Goal: Communication & Community: Share content

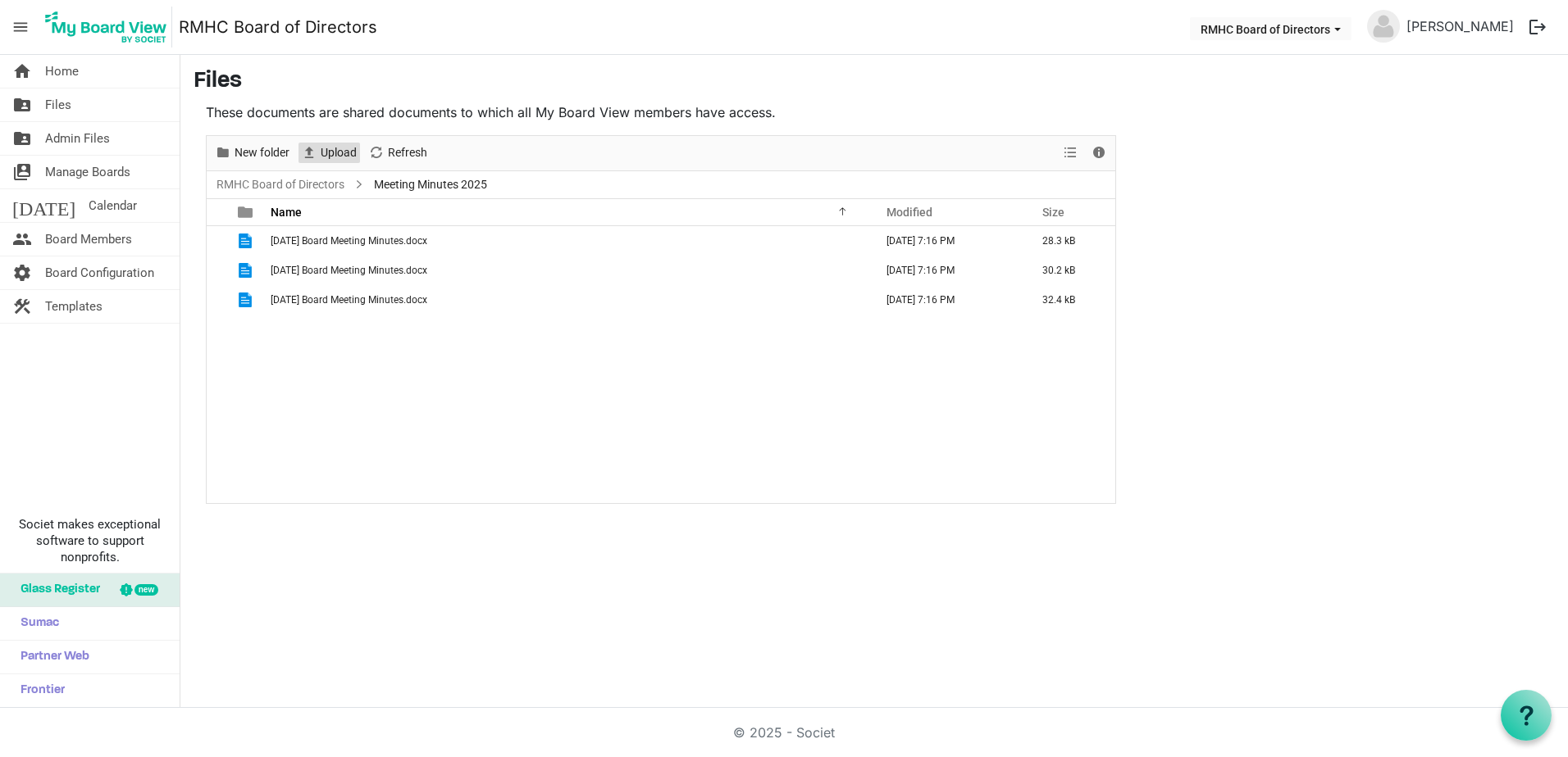
click at [326, 152] on span "Upload" at bounding box center [339, 152] width 39 height 21
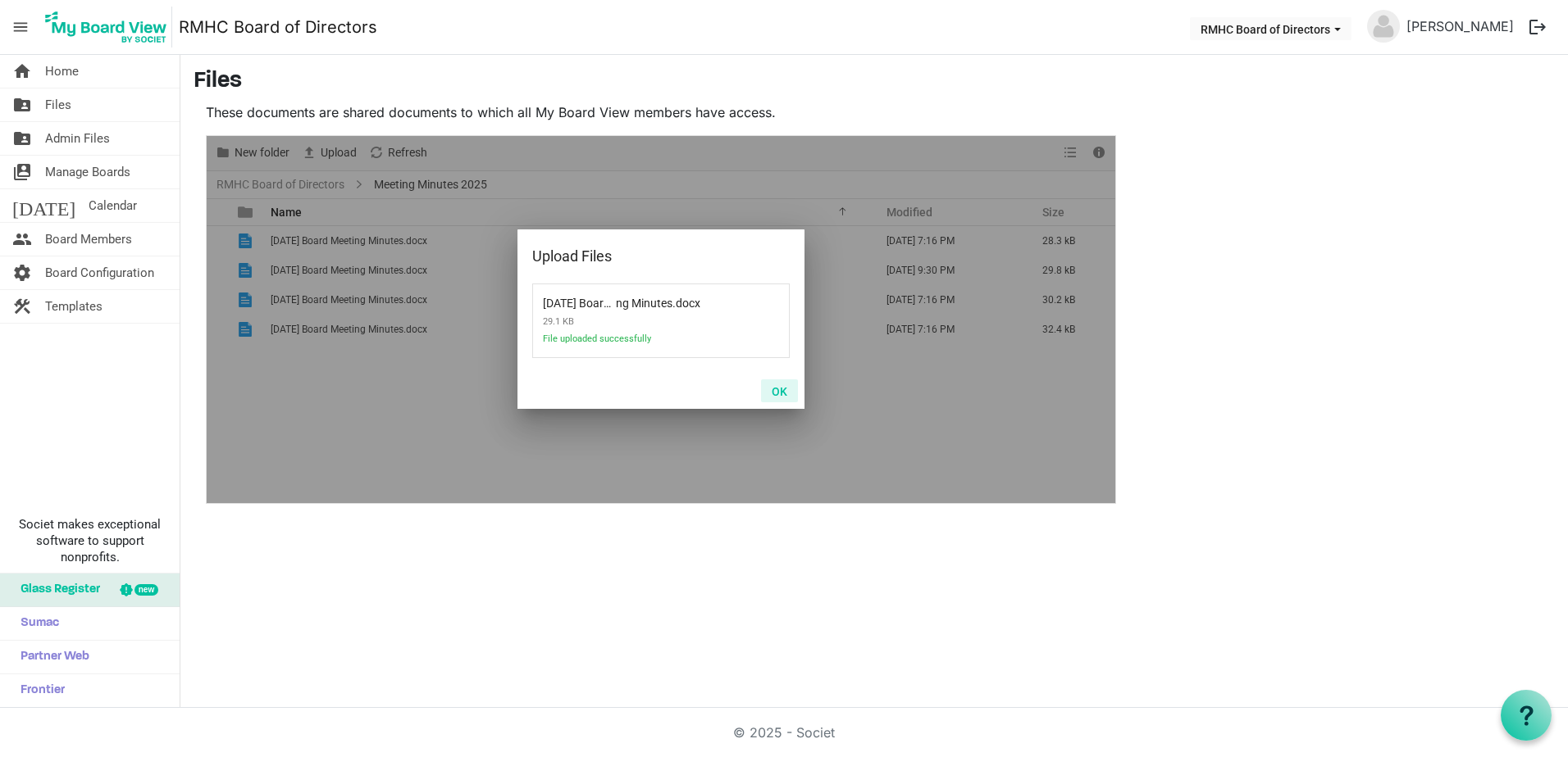
click at [782, 391] on button "OK" at bounding box center [779, 391] width 37 height 23
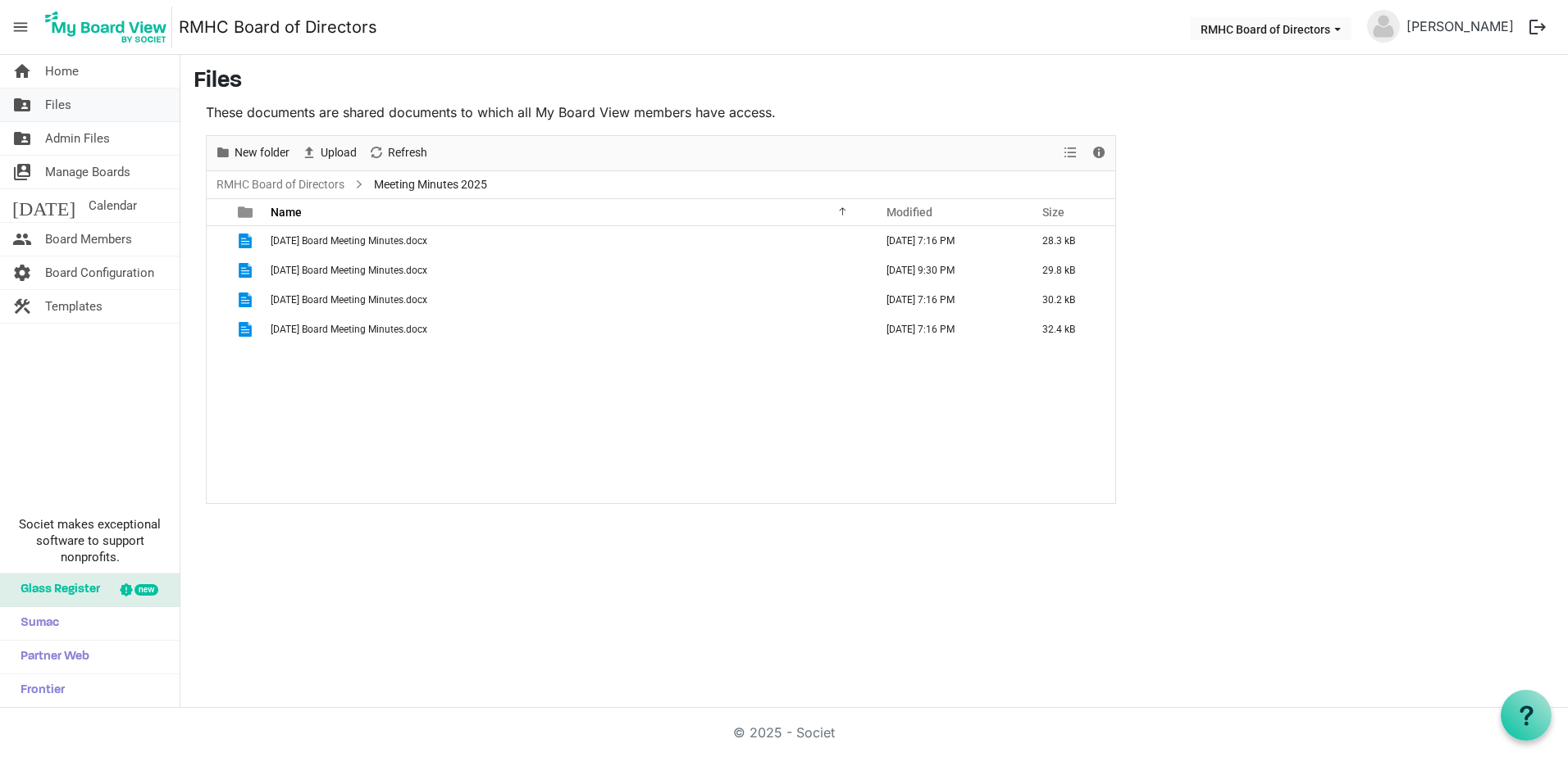
click at [70, 107] on span "Files" at bounding box center [58, 104] width 26 height 33
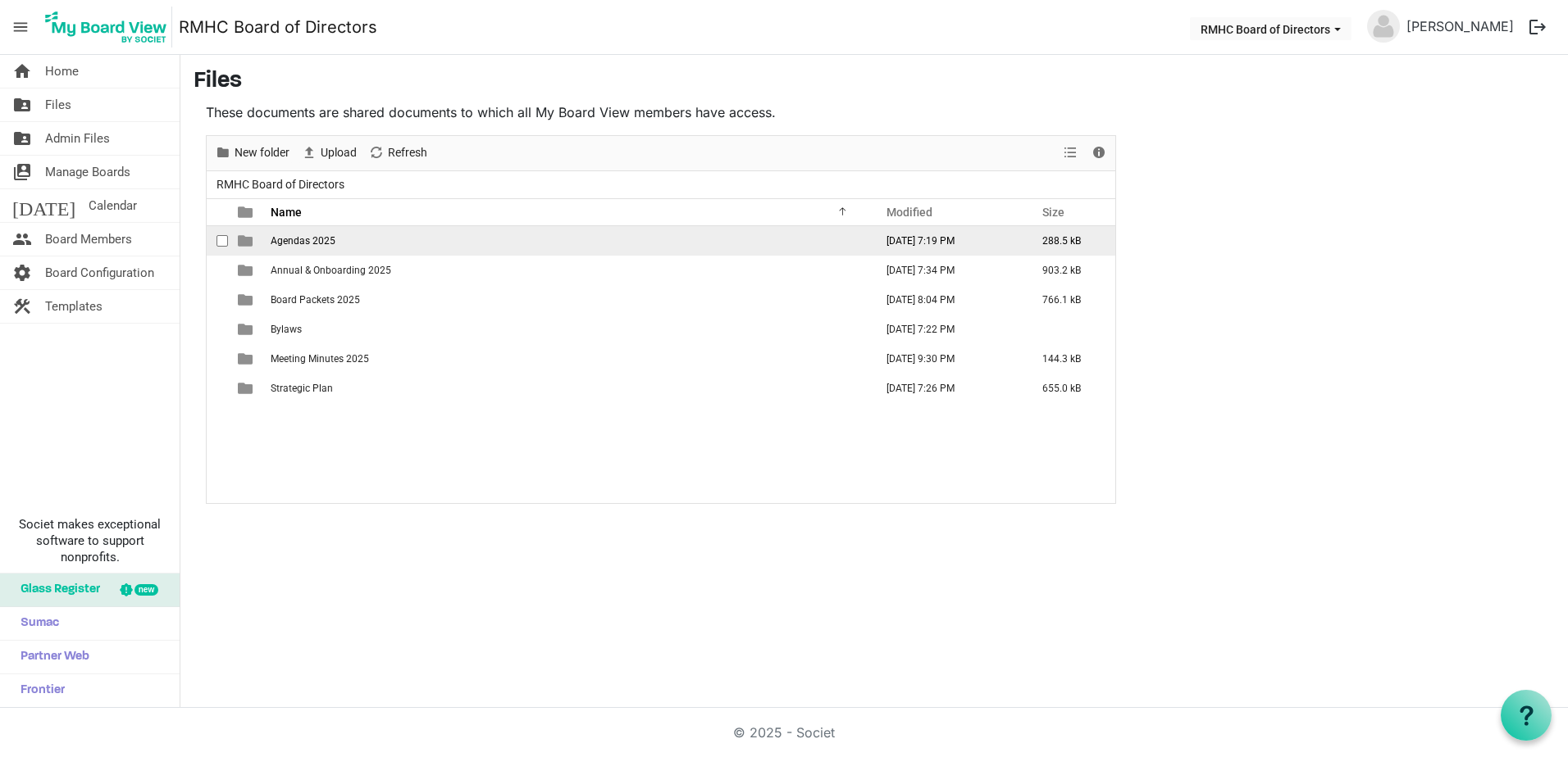
click at [281, 243] on span "Agendas 2025" at bounding box center [302, 241] width 65 height 12
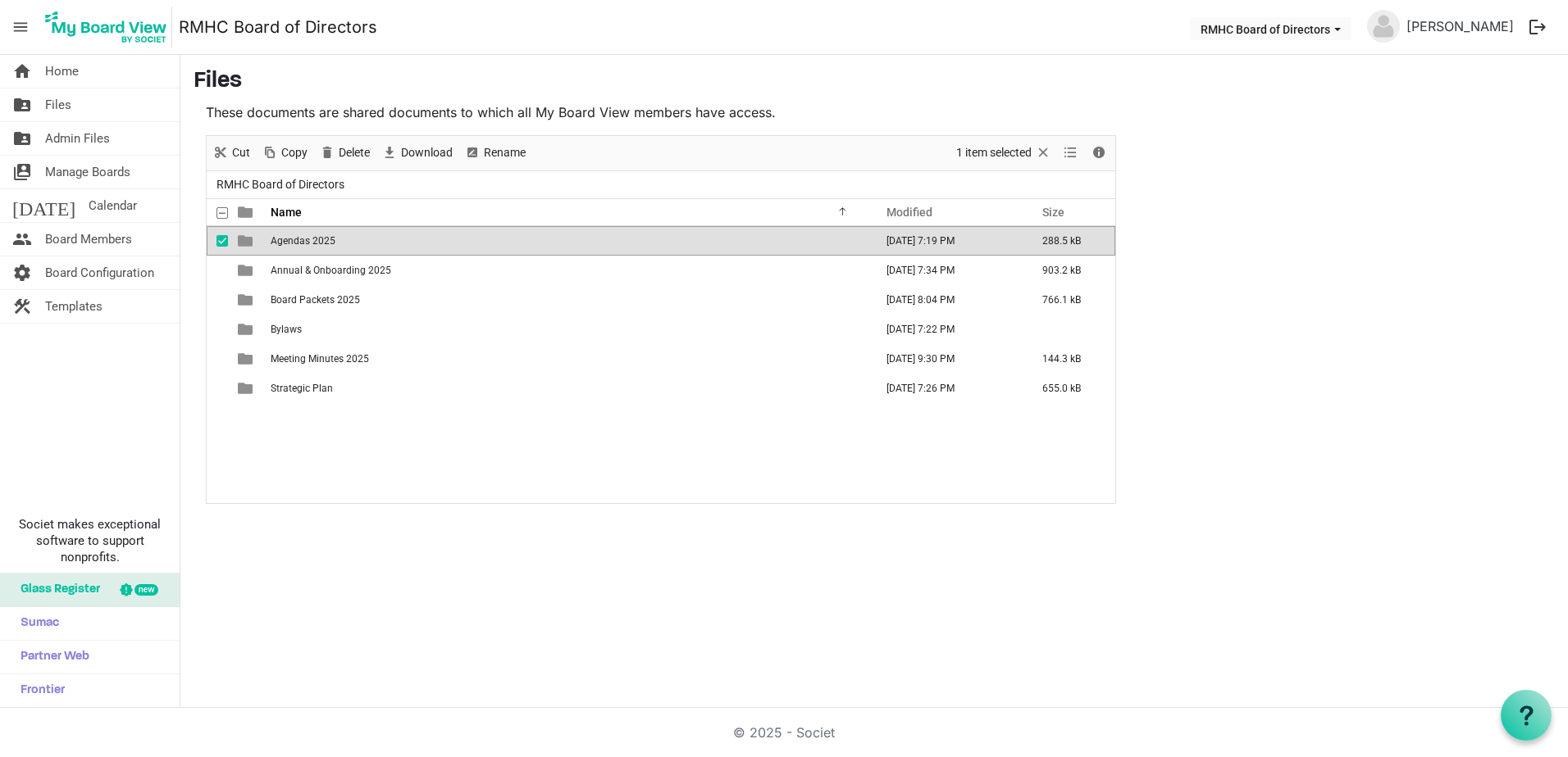
click at [281, 243] on span "Agendas 2025" at bounding box center [302, 241] width 65 height 12
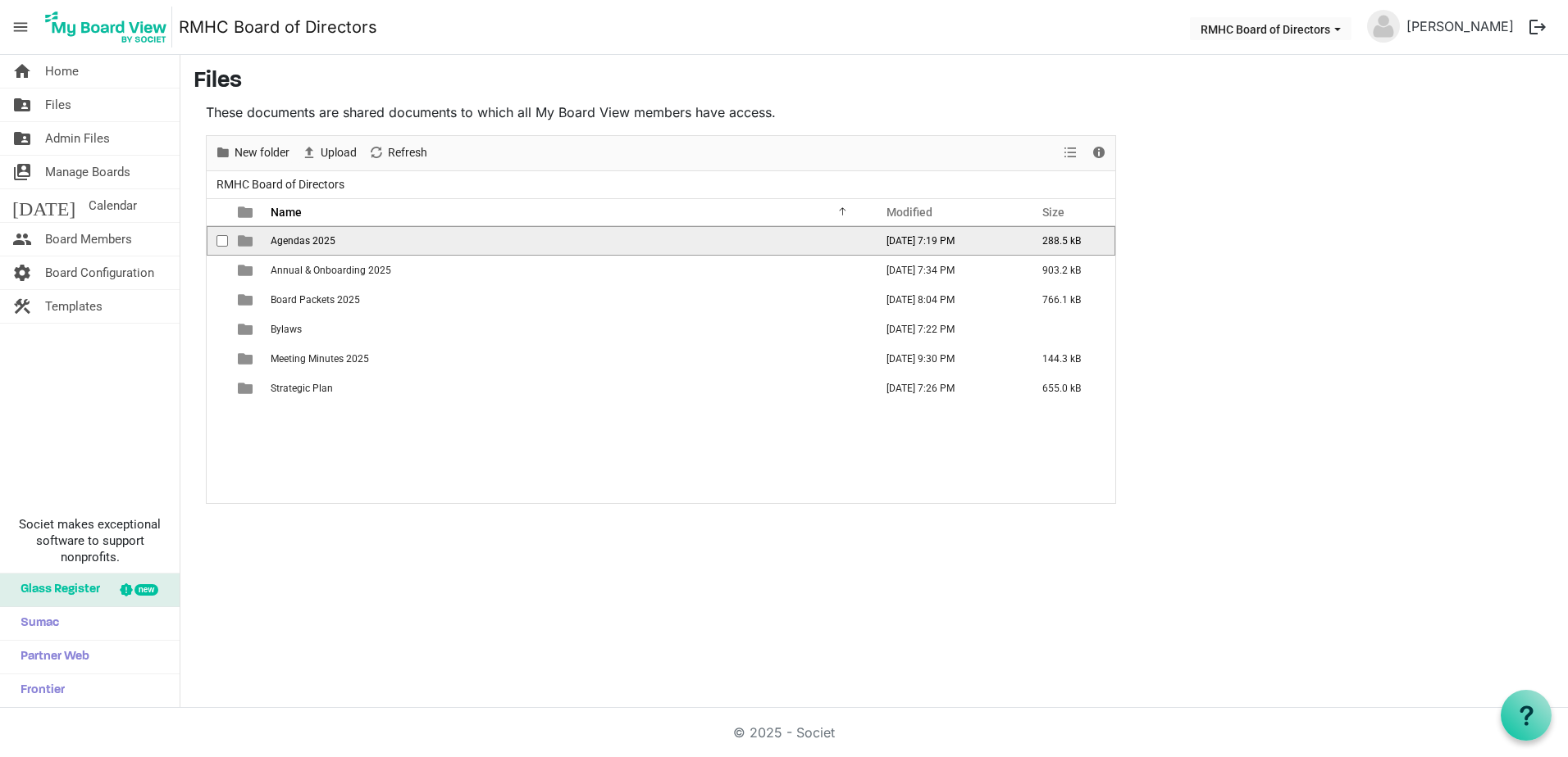
click at [281, 243] on span "Agendas 2025" at bounding box center [302, 241] width 65 height 12
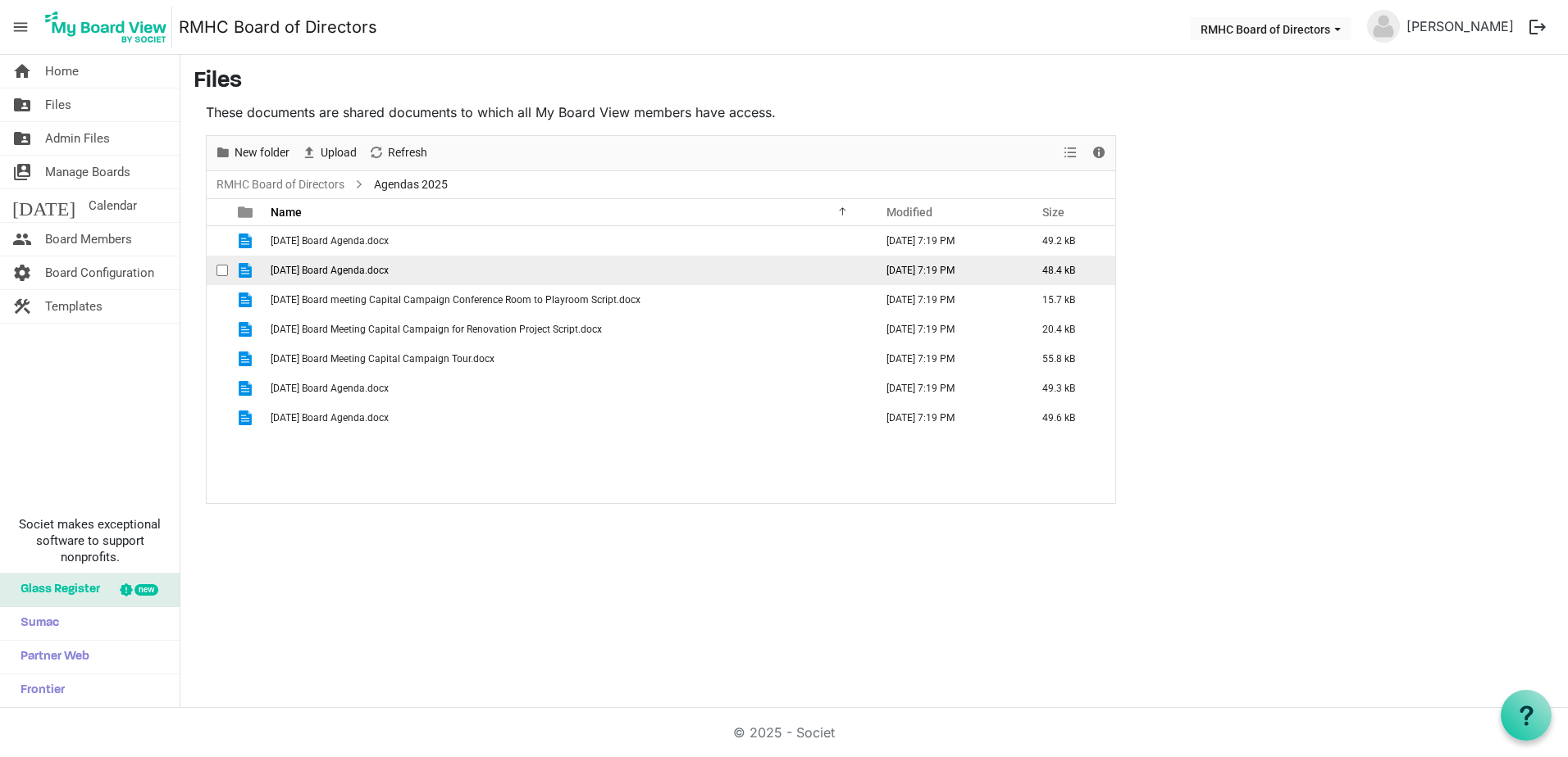
click at [341, 273] on span "2025 July 17 Board Agenda.docx" at bounding box center [329, 270] width 118 height 12
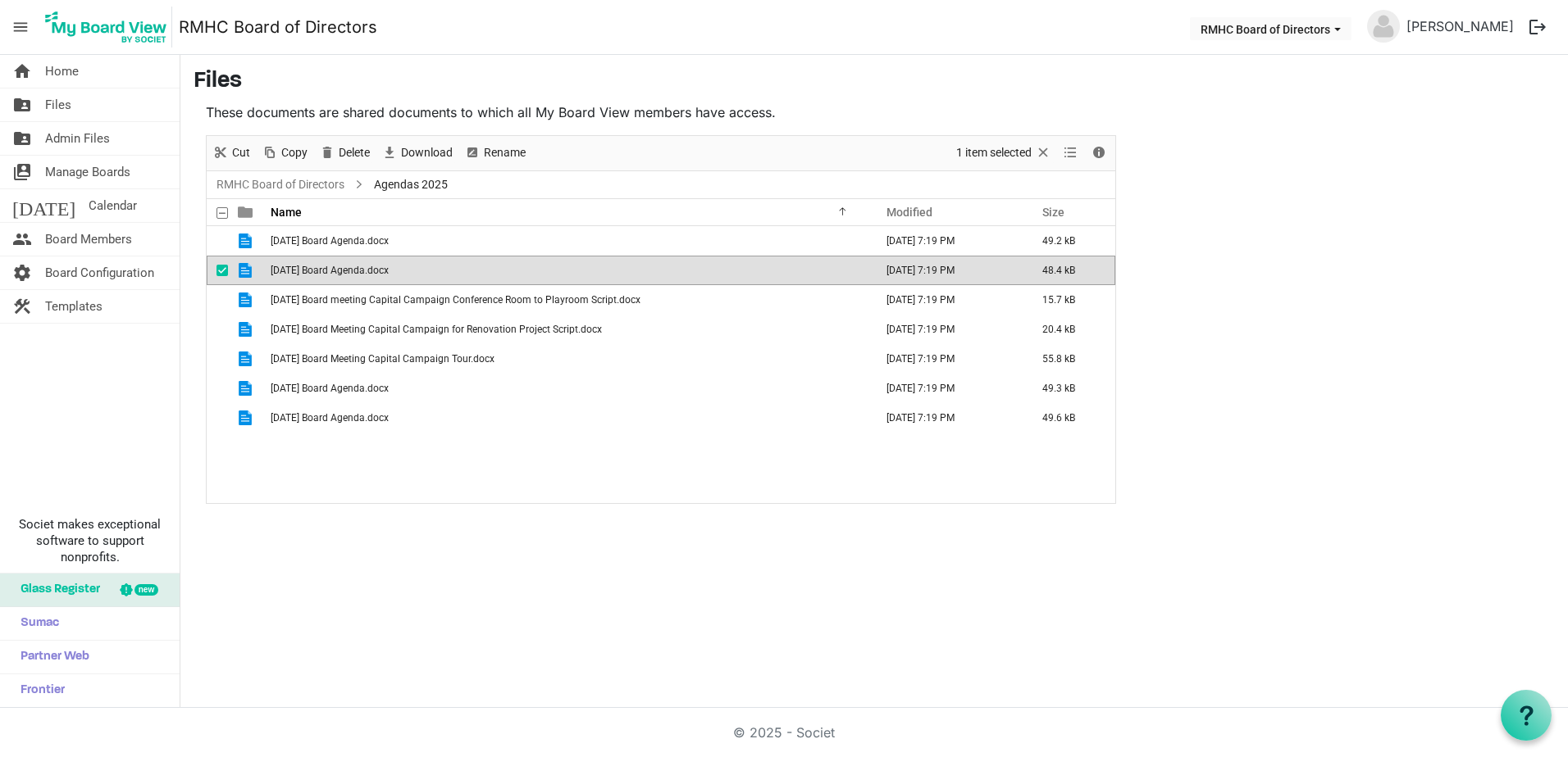
click at [341, 273] on span "2025 July 17 Board Agenda.docx" at bounding box center [329, 270] width 118 height 12
click at [529, 493] on div "2025 January 16 Board Agenda.docx August 20, 2025 7:19 PM 49.2 kB 2025 July 17 …" at bounding box center [661, 365] width 909 height 277
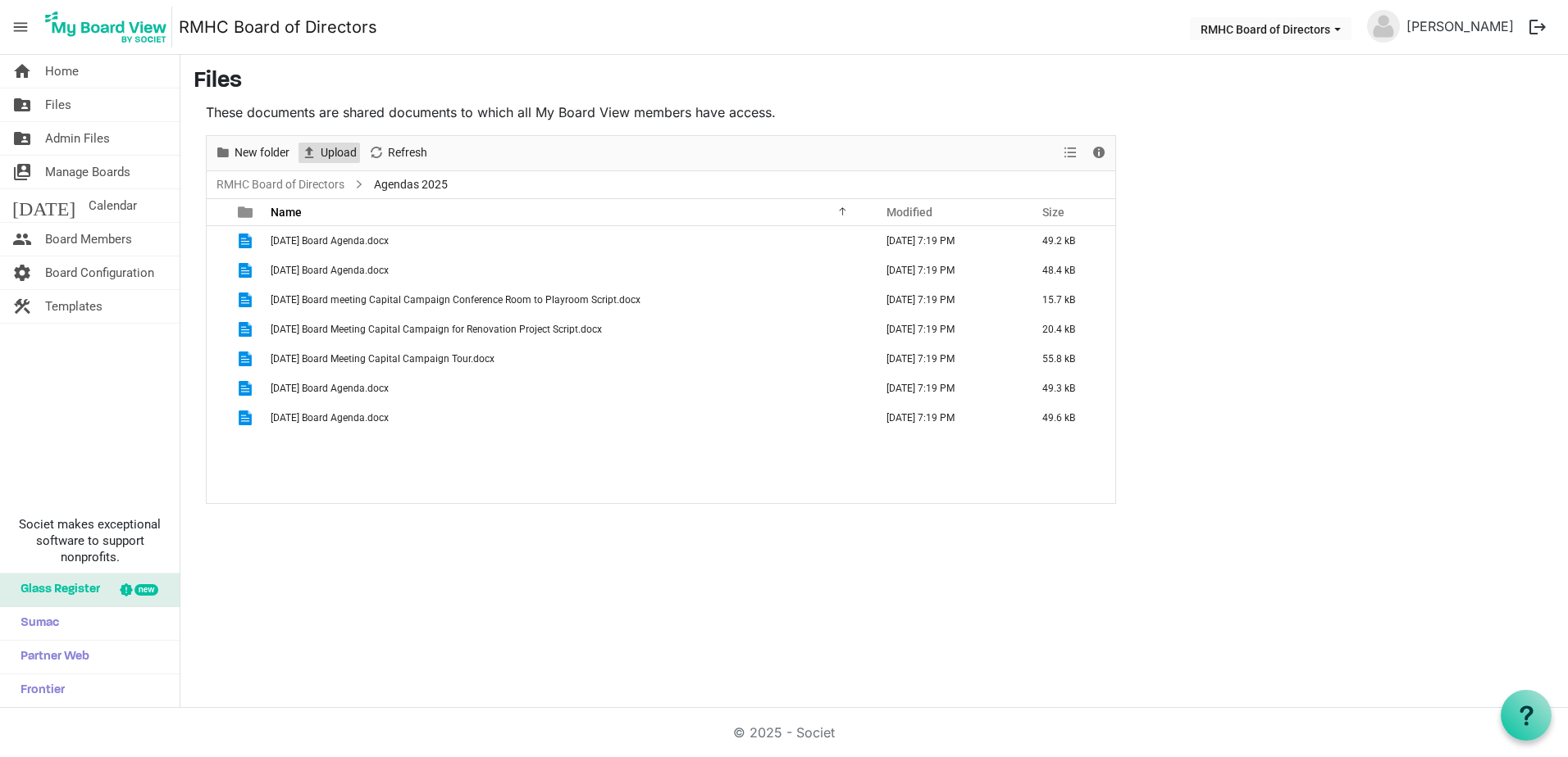
click at [321, 147] on span "Upload" at bounding box center [339, 152] width 39 height 21
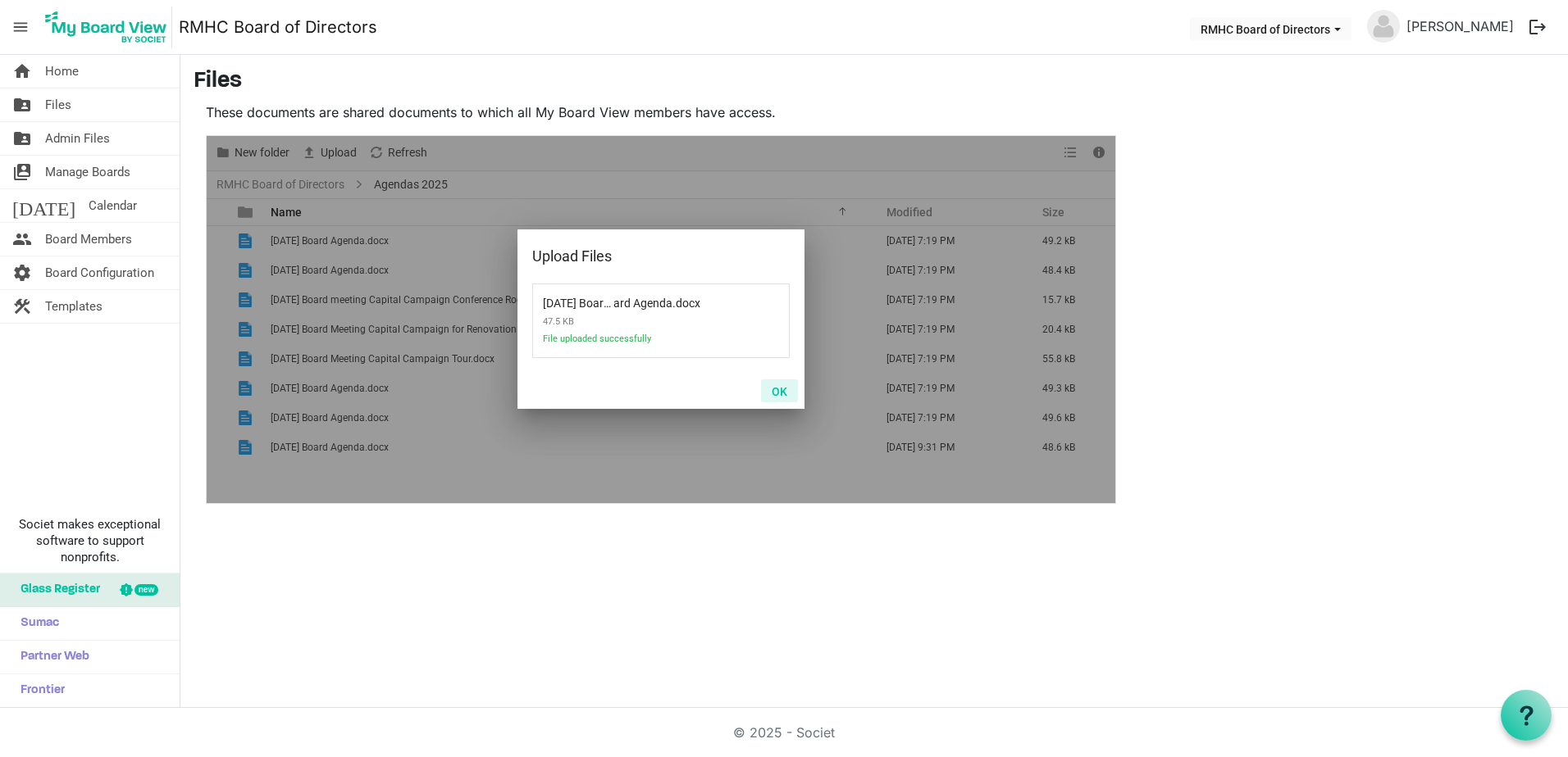
click at [780, 391] on button "OK" at bounding box center [779, 391] width 37 height 23
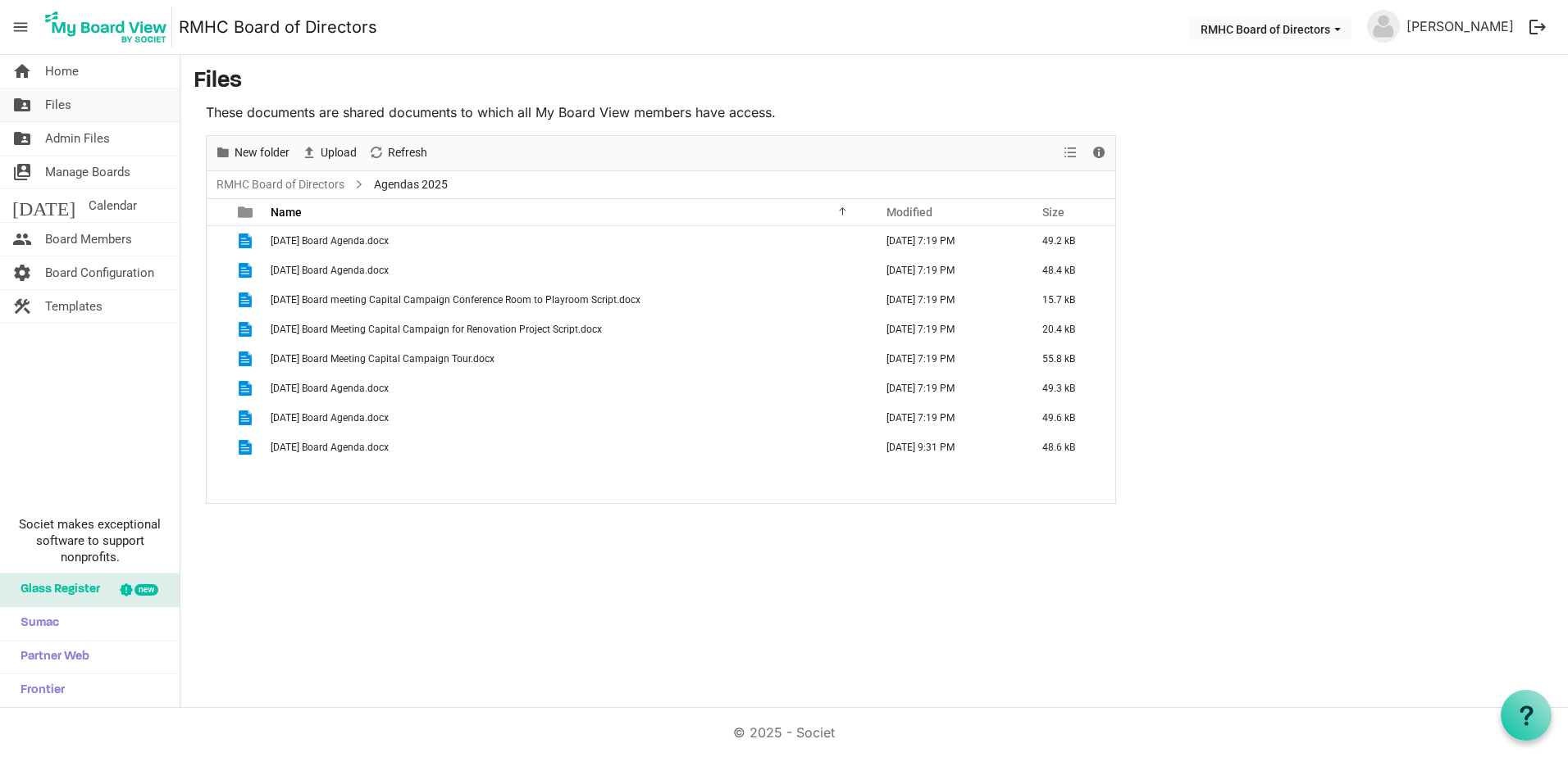
click at [50, 103] on span "Files" at bounding box center [58, 104] width 26 height 33
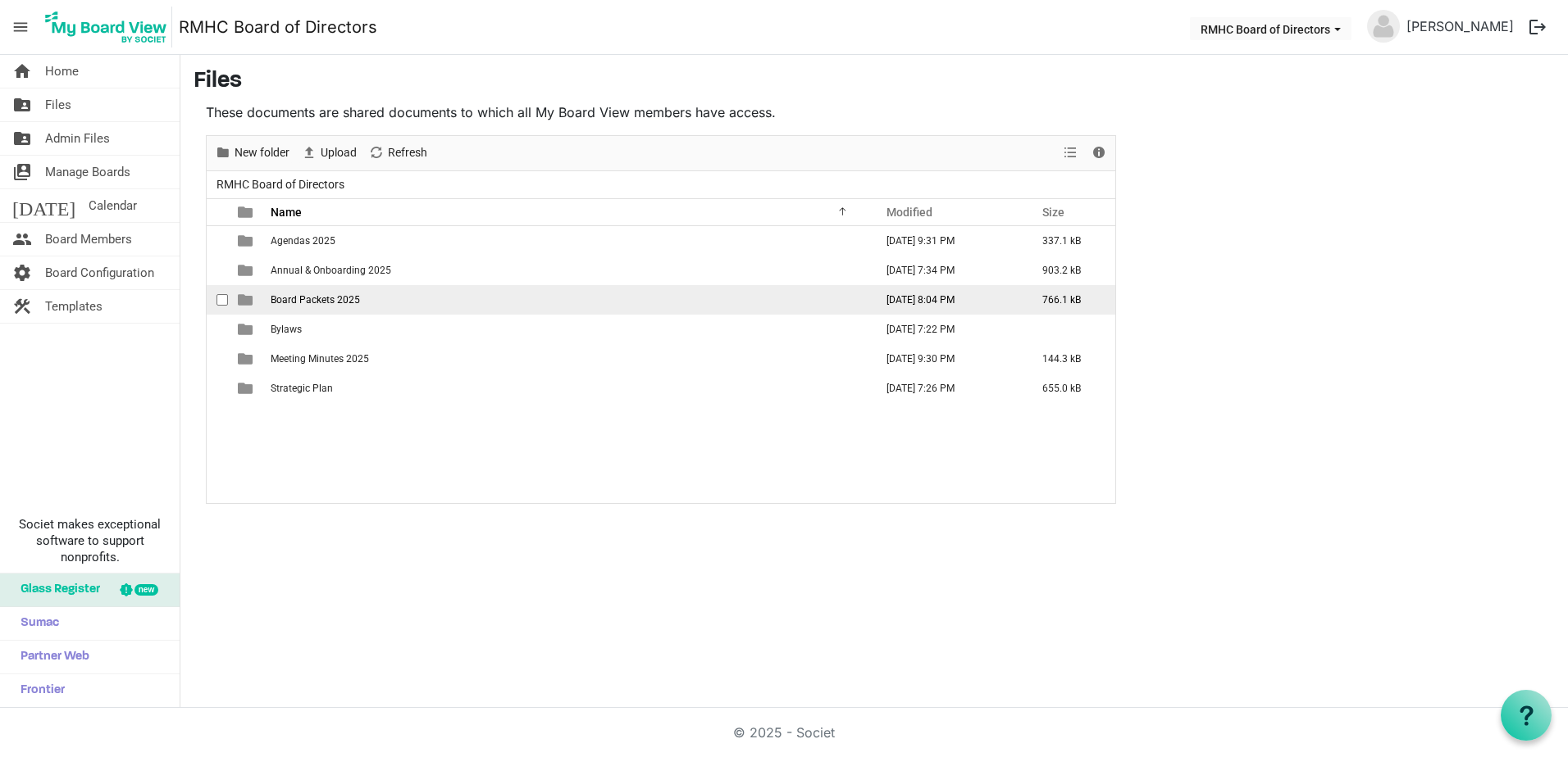
click at [323, 300] on span "Board Packets 2025" at bounding box center [315, 300] width 89 height 12
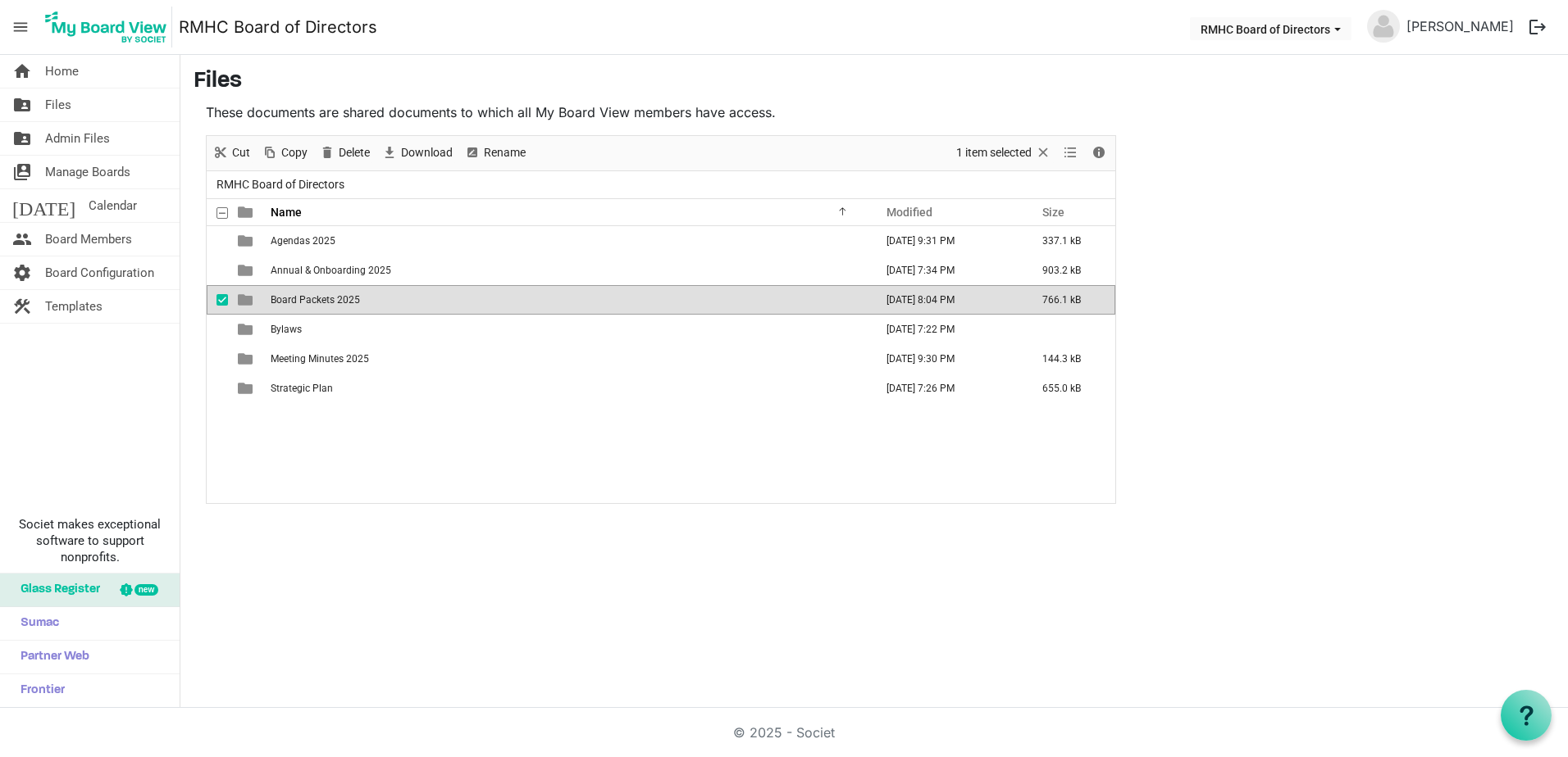
click at [323, 300] on span "Board Packets 2025" at bounding box center [315, 300] width 89 height 12
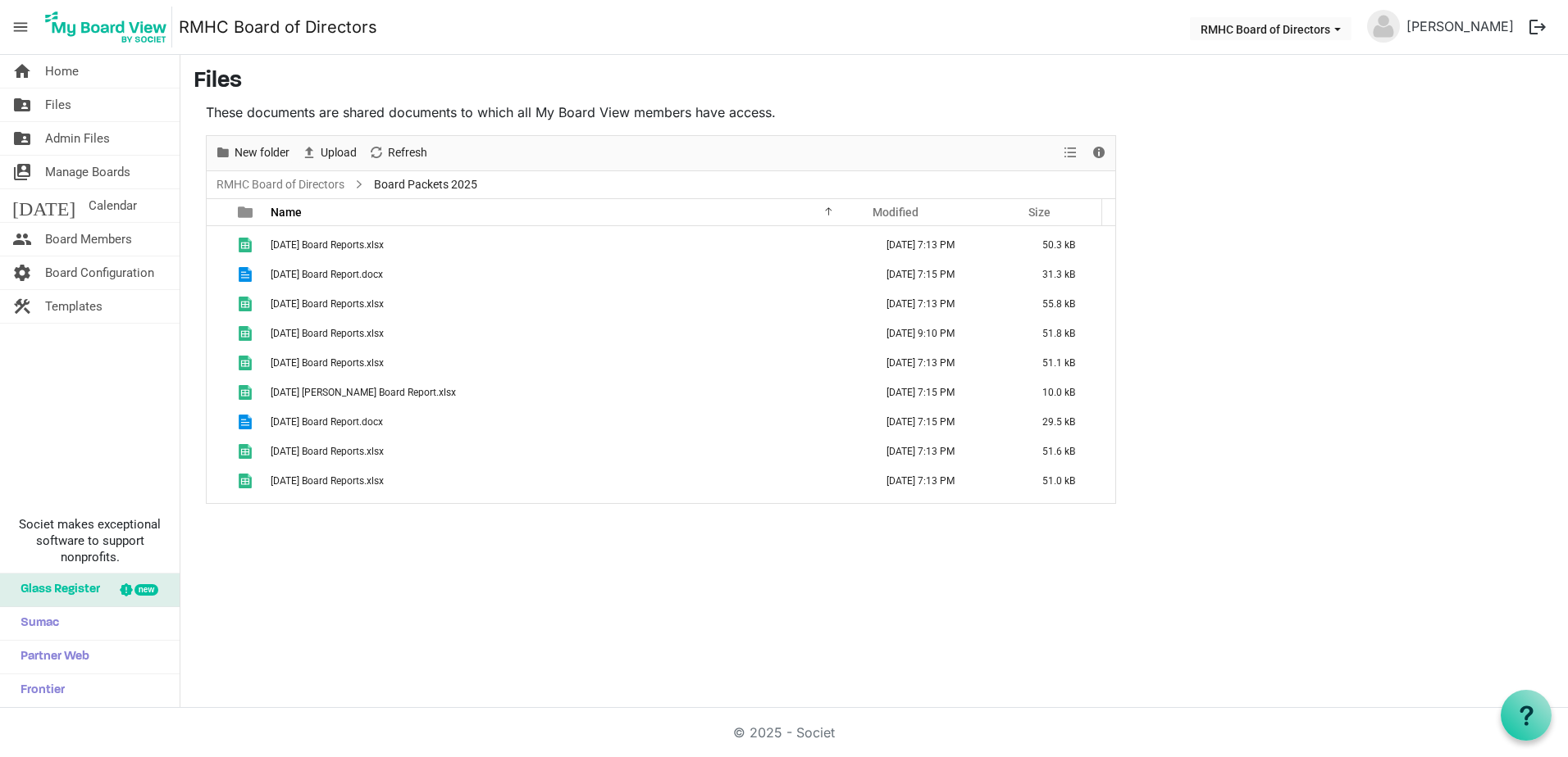
scroll to position [246, 0]
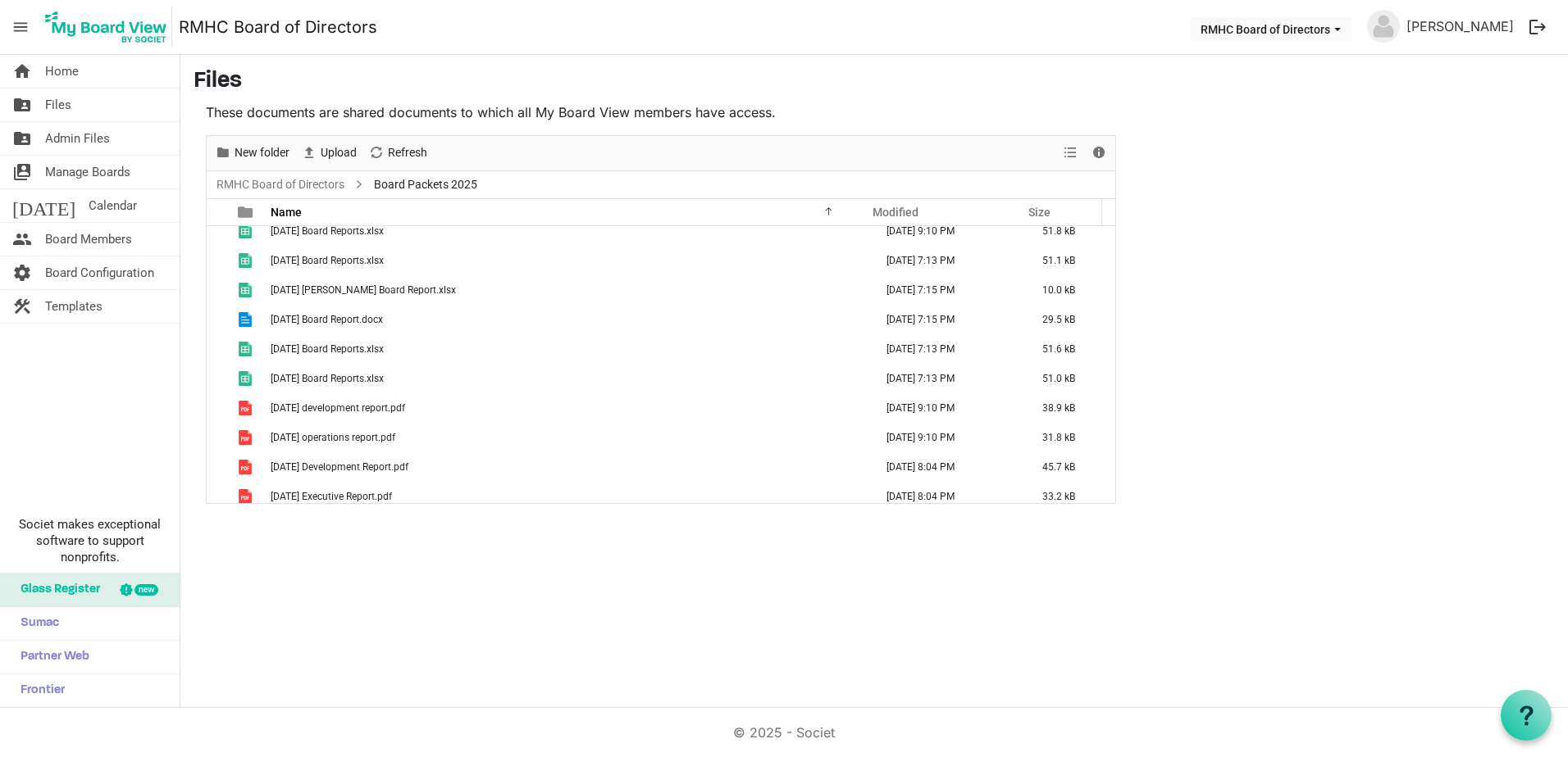
click at [88, 428] on div "home Home folder_shared Files folder_shared Admin Files switch_account Manage B…" at bounding box center [90, 382] width 180 height 654
click at [112, 311] on link "construction Templates" at bounding box center [89, 306] width 179 height 33
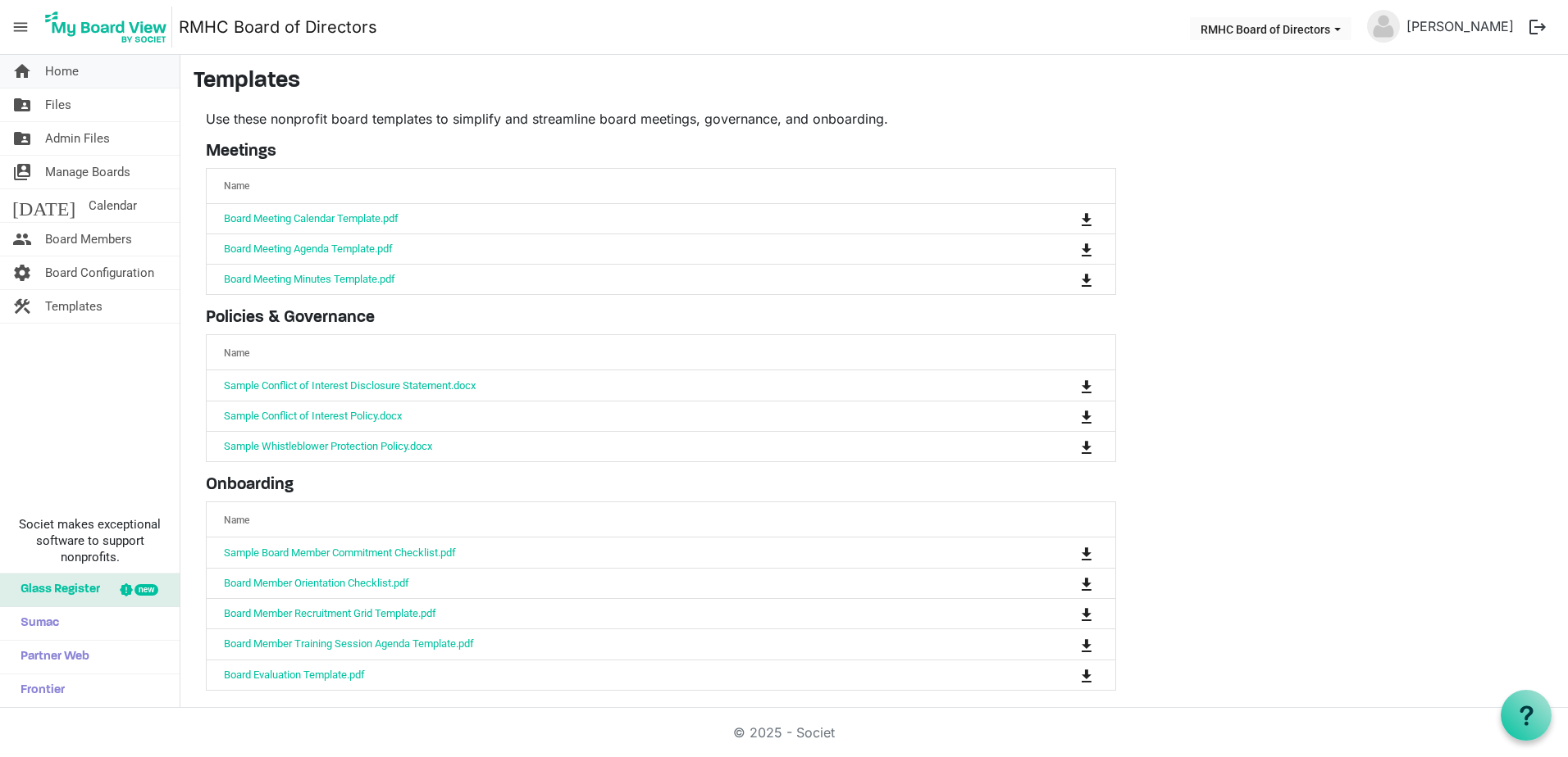
click at [78, 71] on span "Home" at bounding box center [62, 71] width 34 height 33
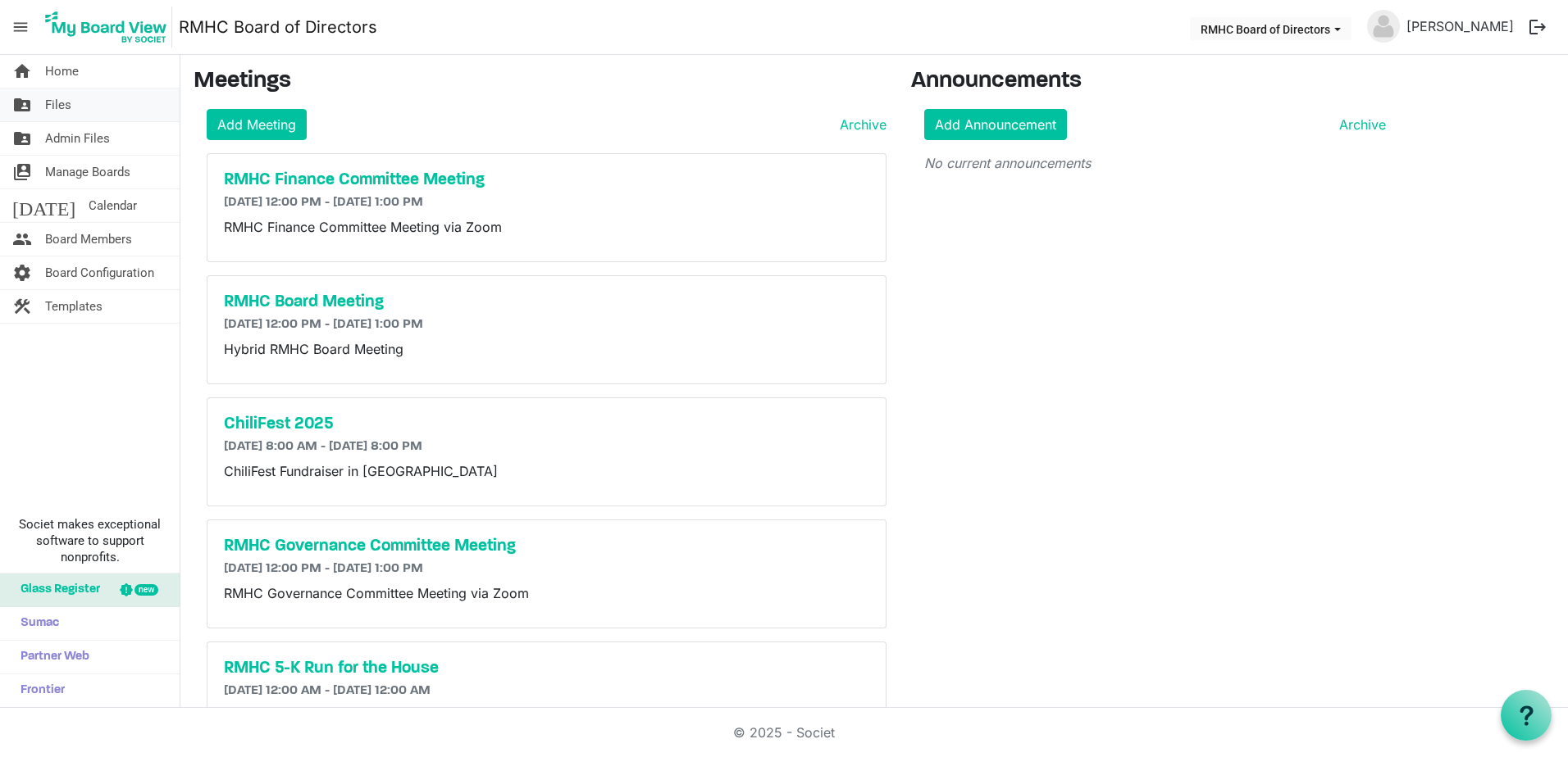
click at [95, 105] on link "folder_shared Files" at bounding box center [89, 104] width 179 height 33
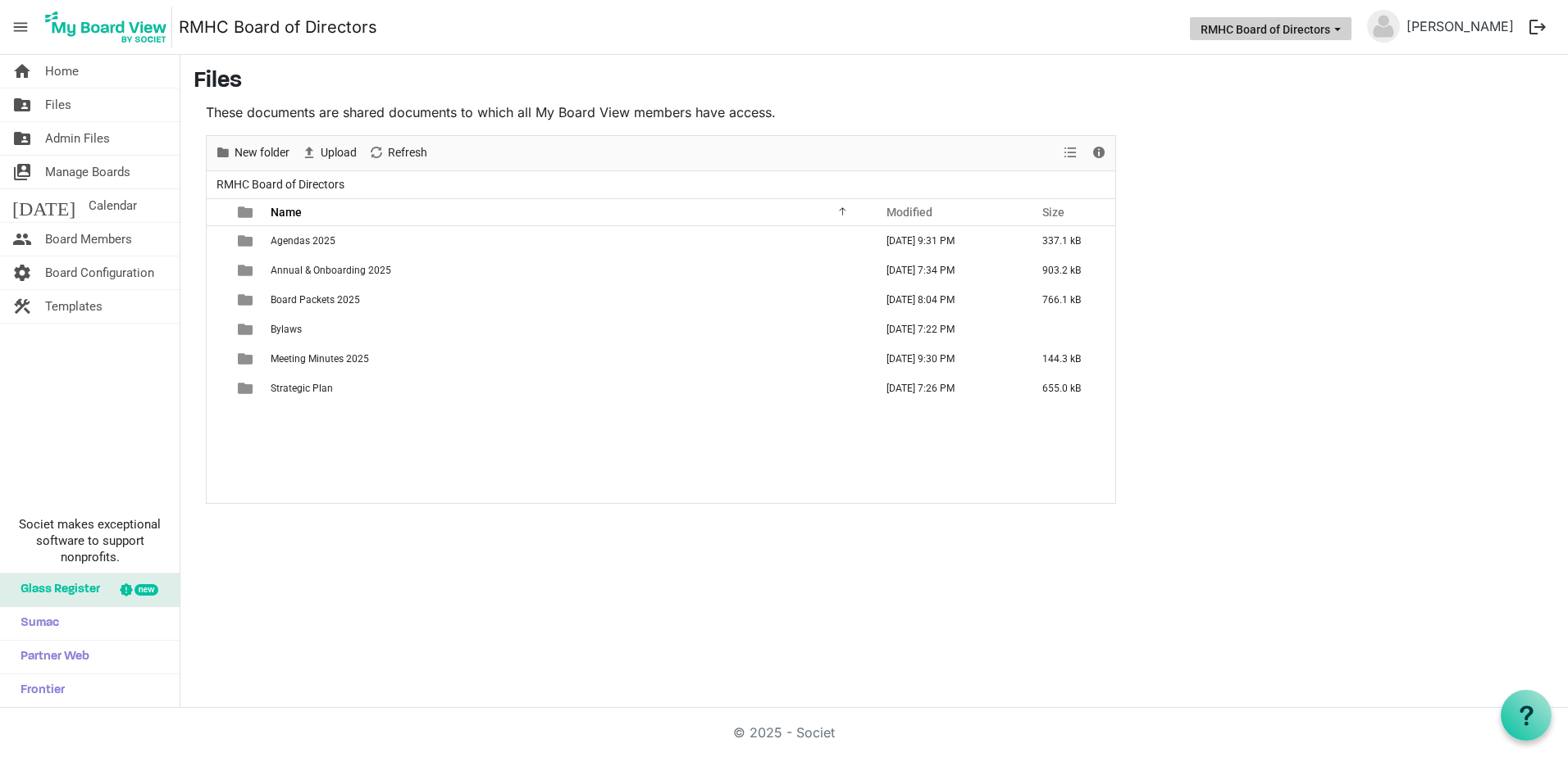
click at [1342, 27] on button "RMHC Board of Directors" at bounding box center [1270, 29] width 161 height 23
click at [1327, 63] on li "RMHC Board of Directors" at bounding box center [1291, 61] width 154 height 29
click at [74, 242] on span "Board Members" at bounding box center [88, 239] width 87 height 33
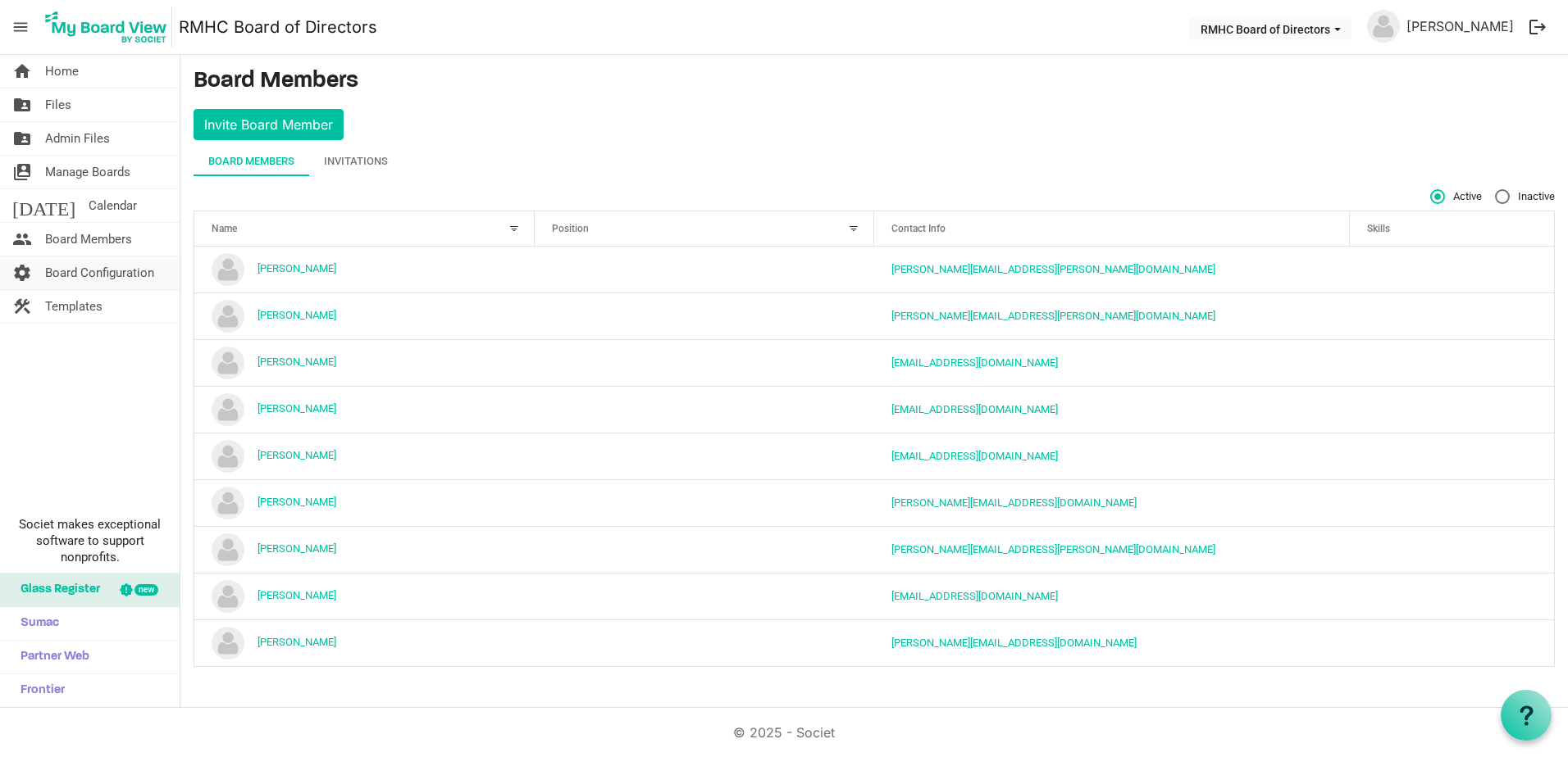
click at [78, 270] on span "Board Configuration" at bounding box center [100, 273] width 109 height 33
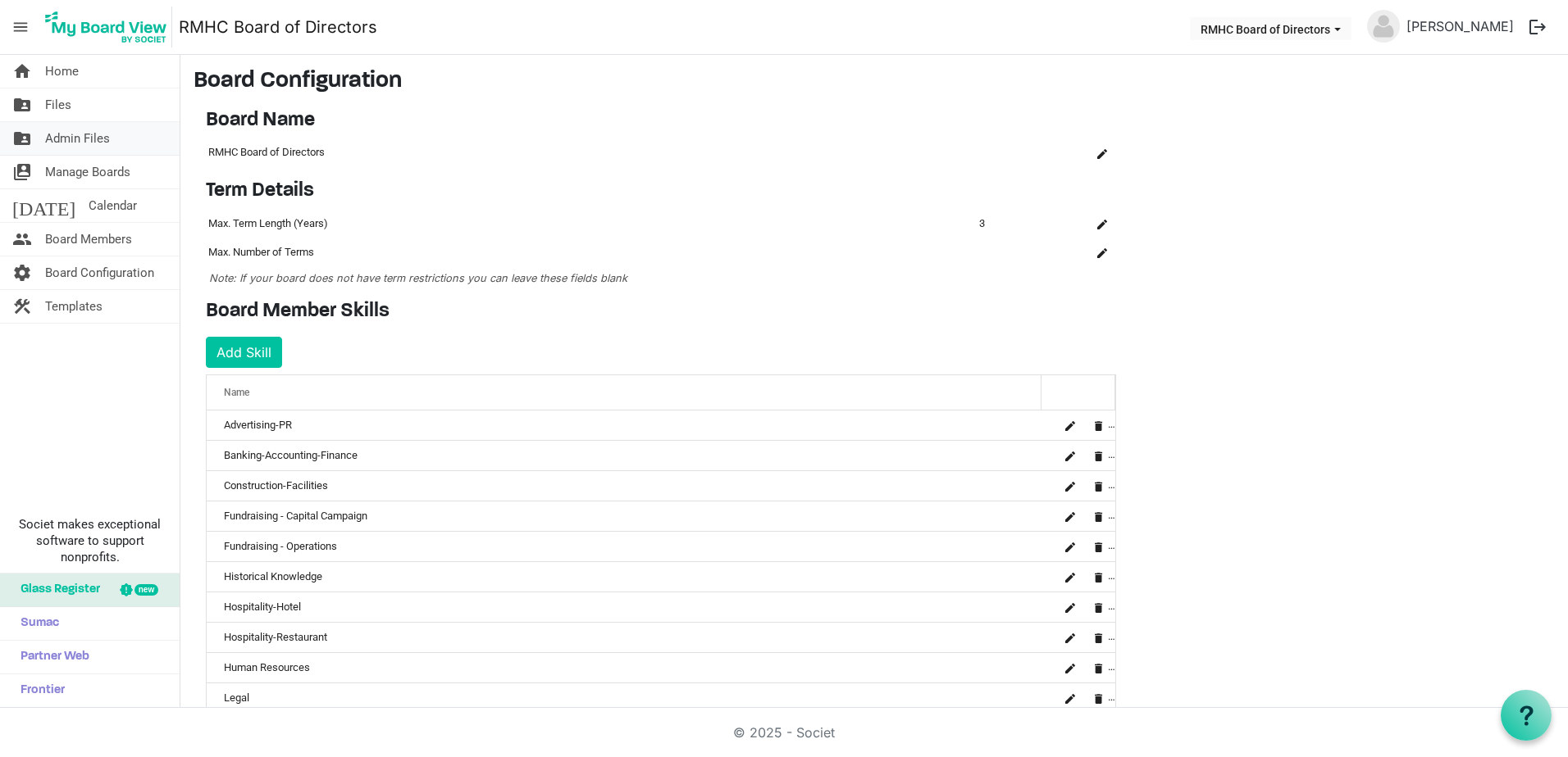
click at [54, 146] on span "Admin Files" at bounding box center [78, 138] width 65 height 33
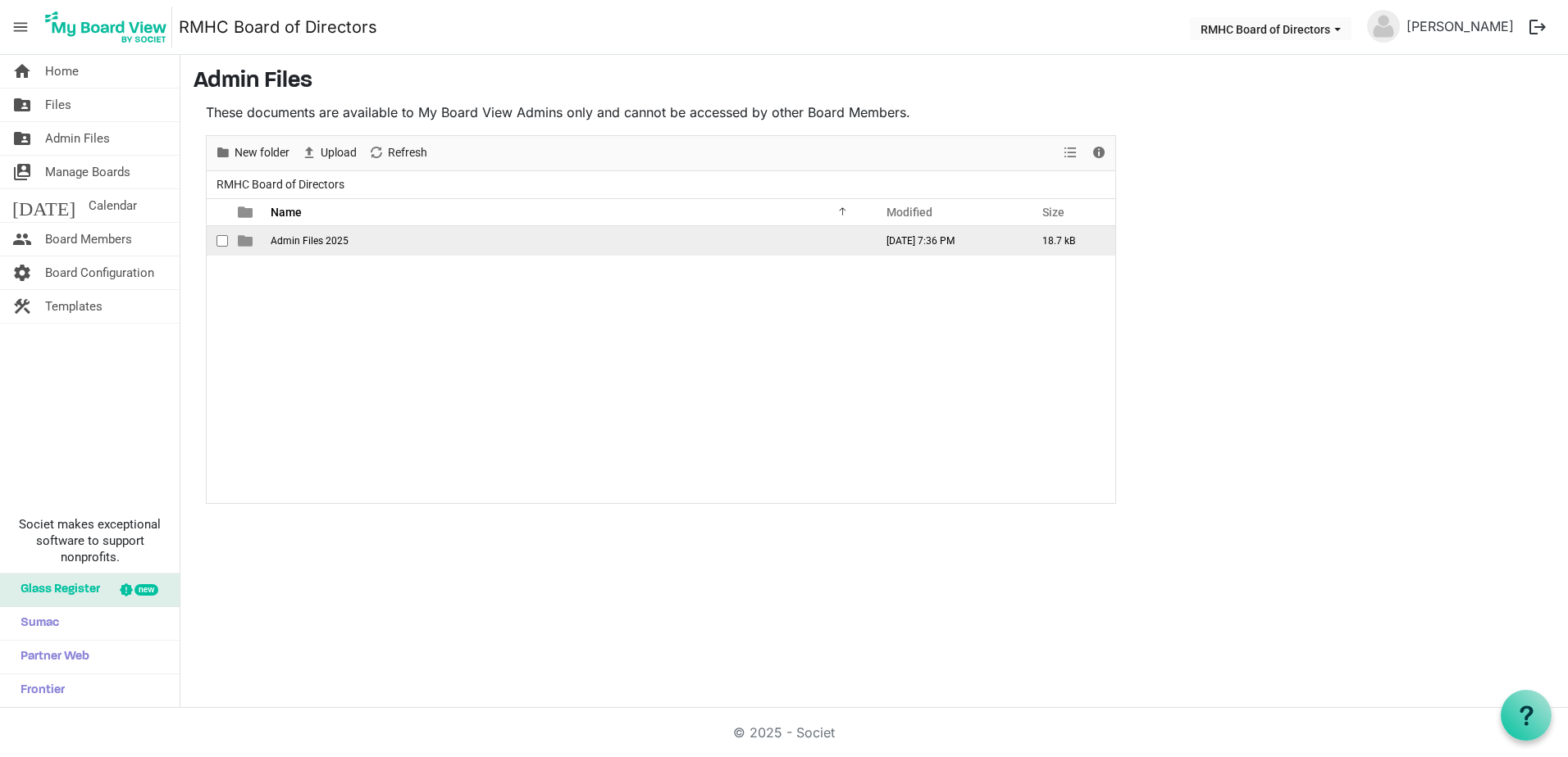
click at [320, 240] on span "Admin Files 2025" at bounding box center [309, 241] width 78 height 12
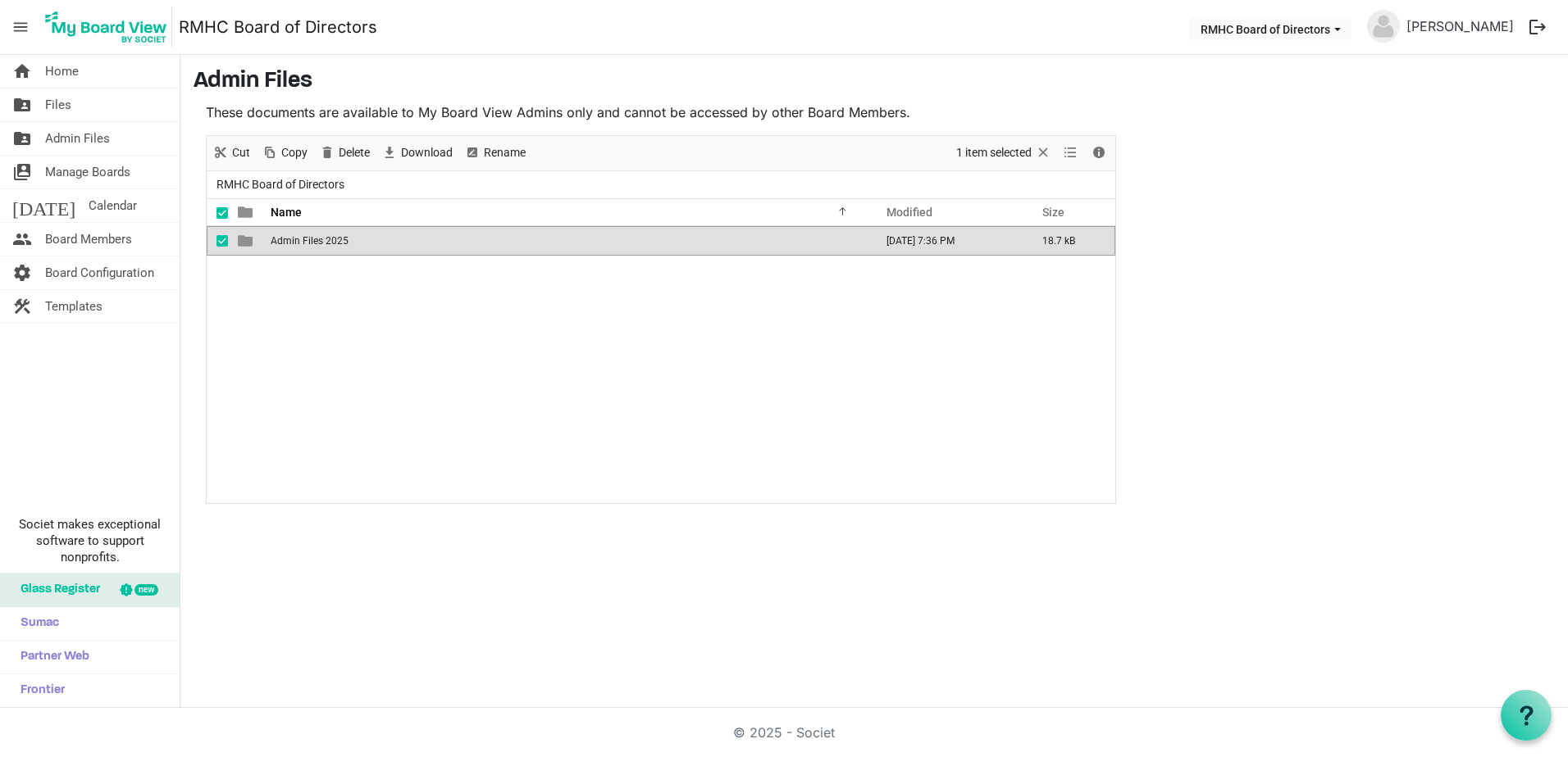
click at [320, 240] on span "Admin Files 2025" at bounding box center [309, 241] width 78 height 12
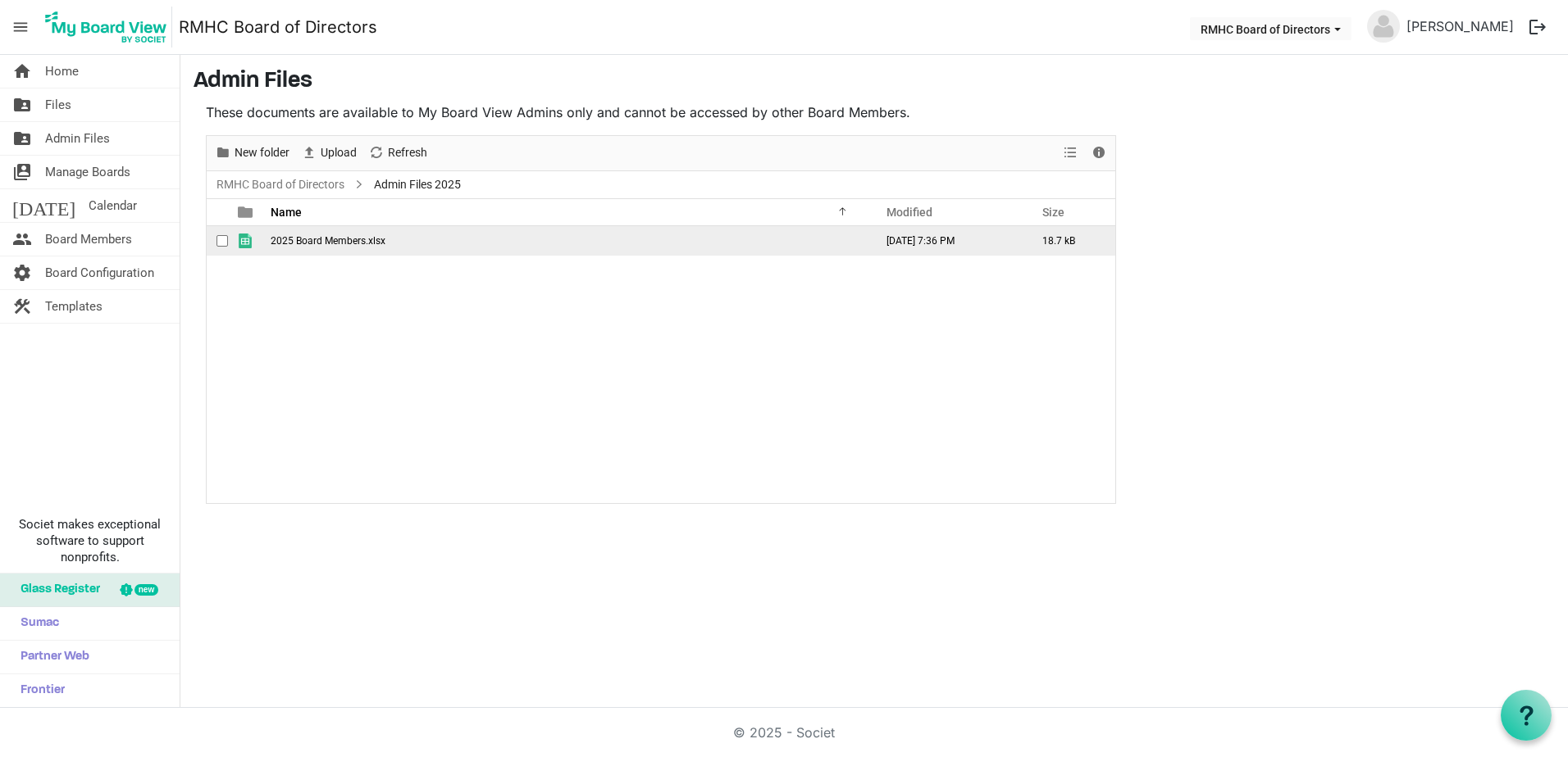
click at [320, 240] on span "2025 Board Members.xlsx" at bounding box center [327, 241] width 115 height 12
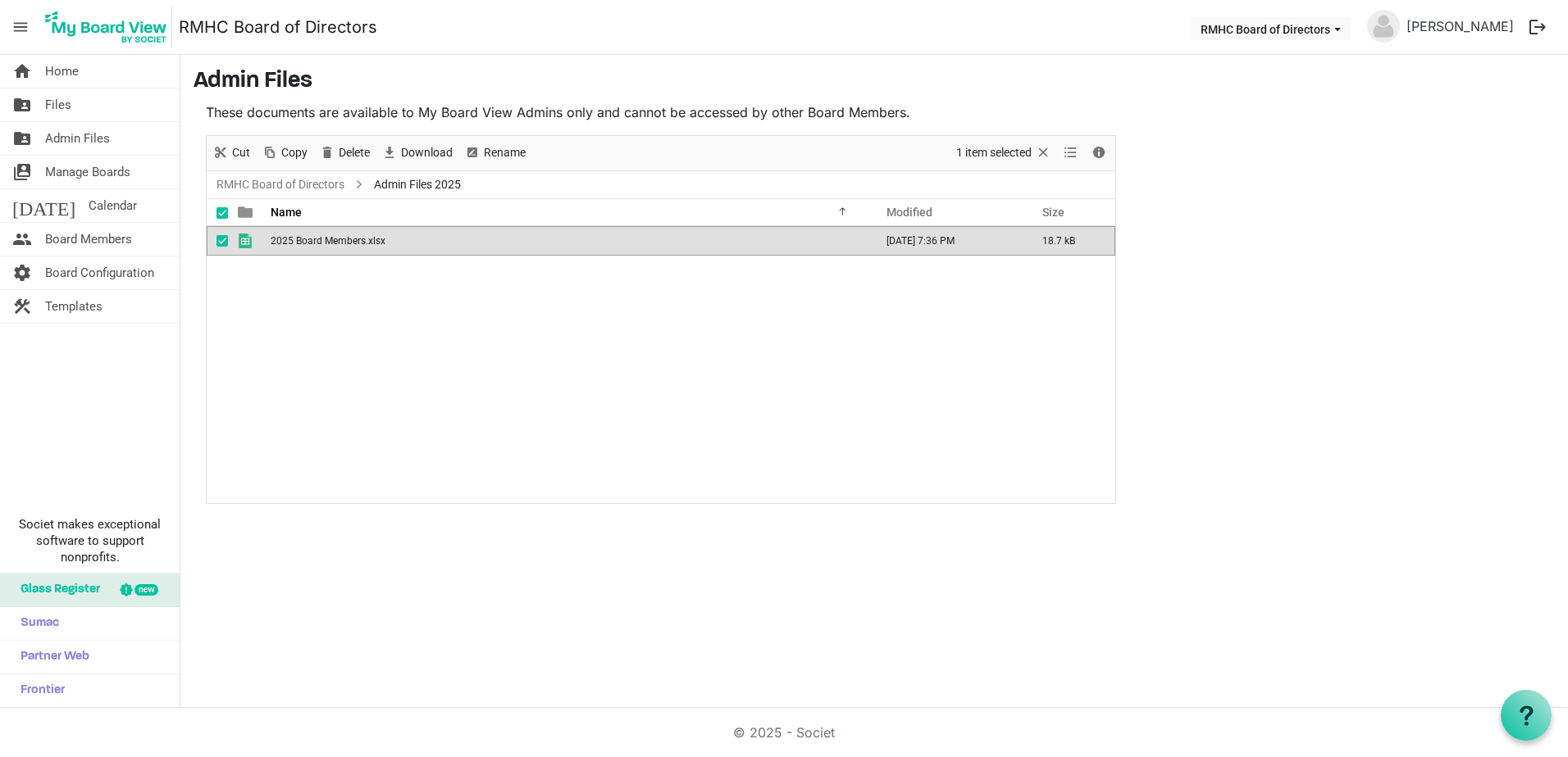
click at [320, 240] on span "2025 Board Members.xlsx" at bounding box center [327, 241] width 115 height 12
click at [50, 69] on span "Home" at bounding box center [62, 71] width 34 height 33
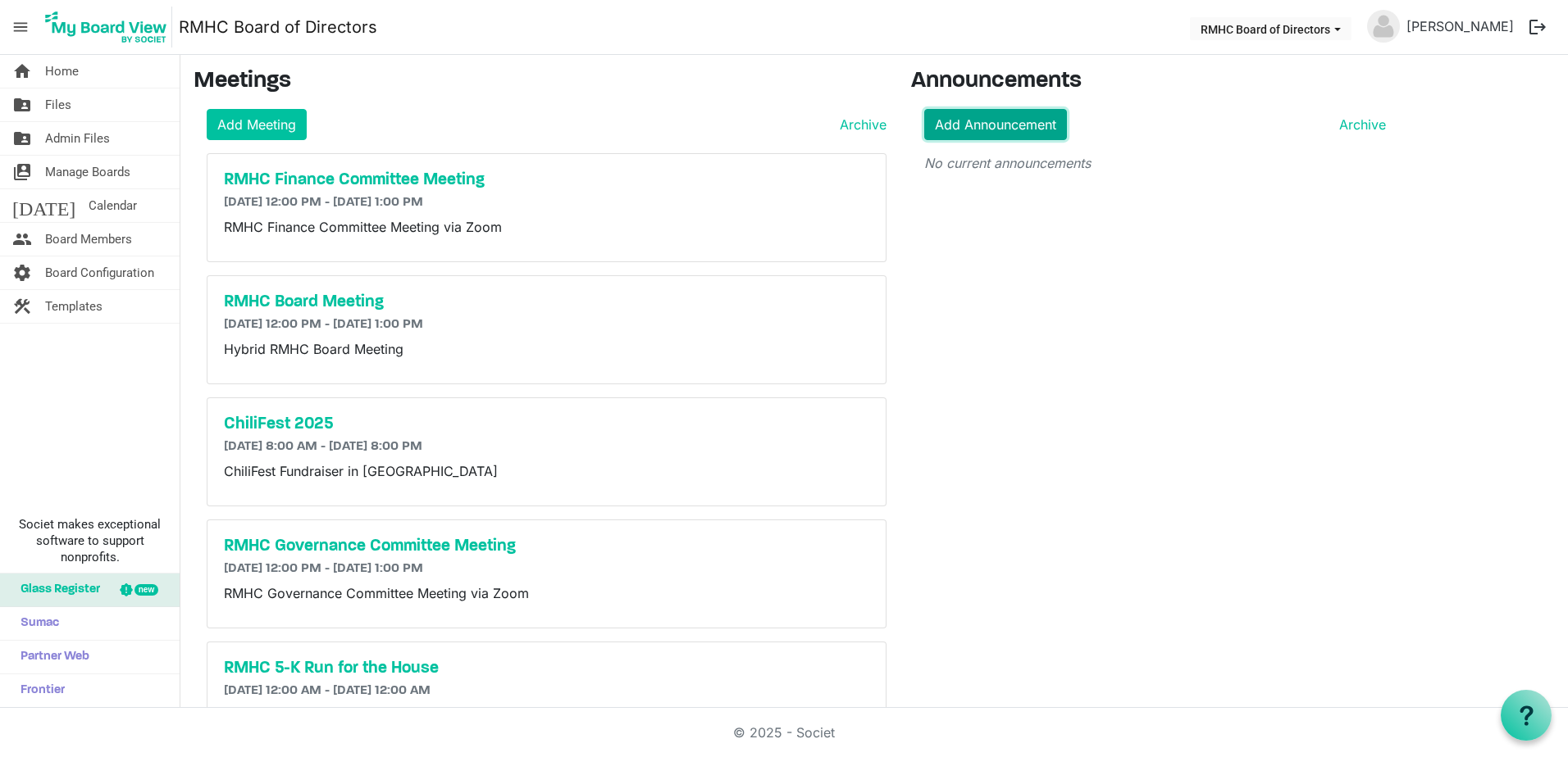
click at [988, 127] on link "Add Announcement" at bounding box center [995, 124] width 143 height 31
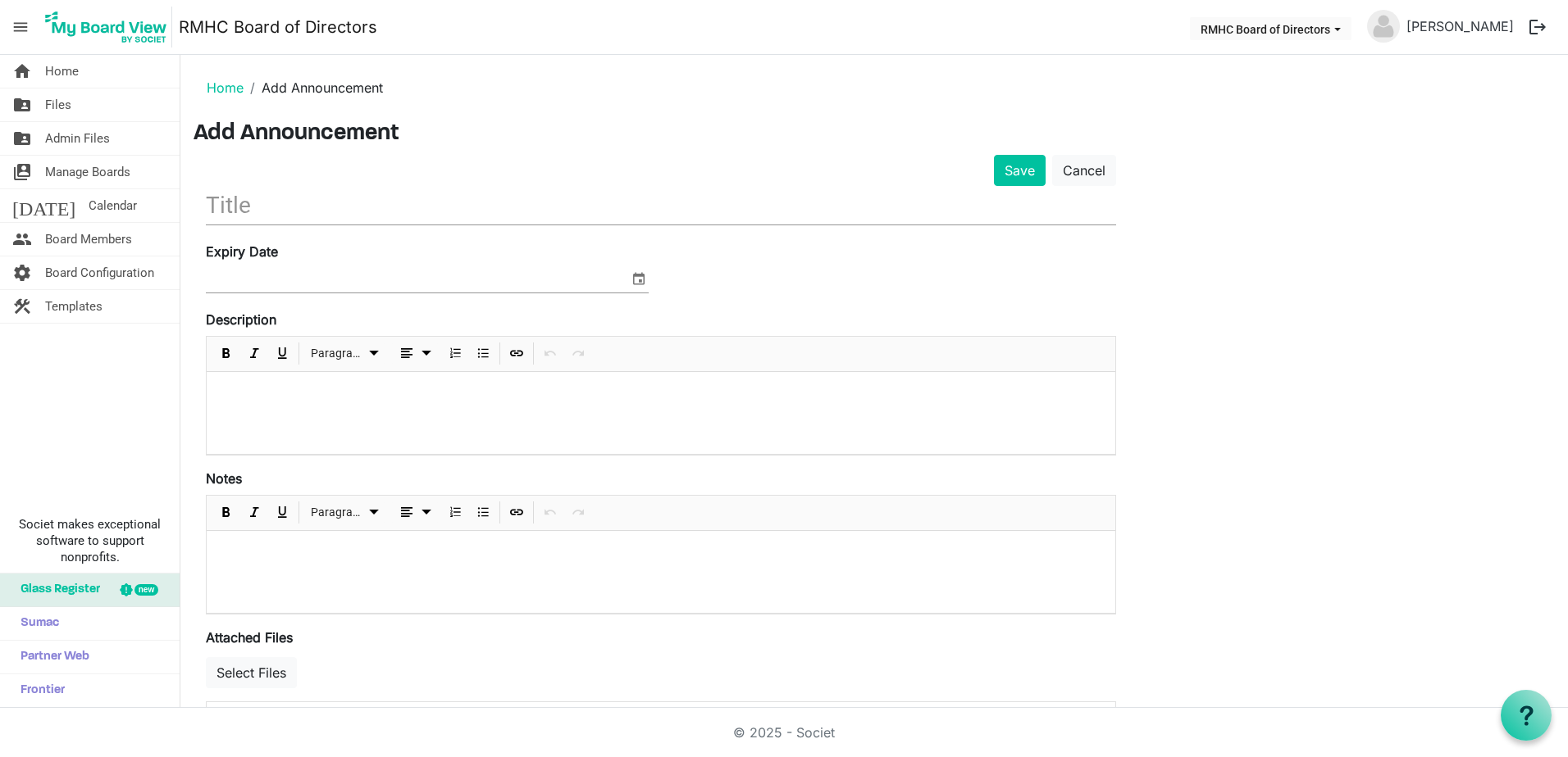
click at [252, 208] on input "text" at bounding box center [661, 205] width 910 height 38
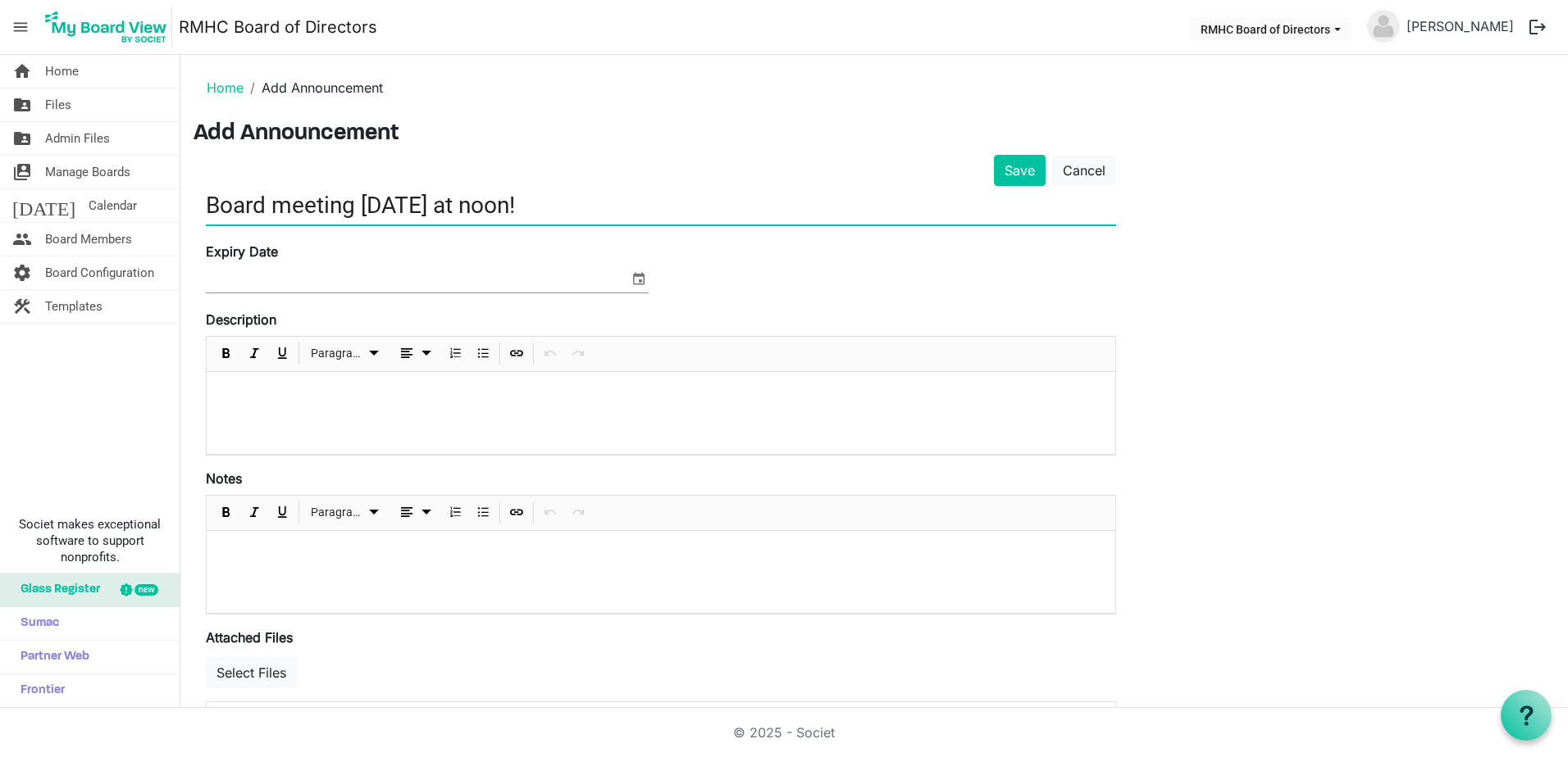
type input "Board meeting [DATE] at noon!"
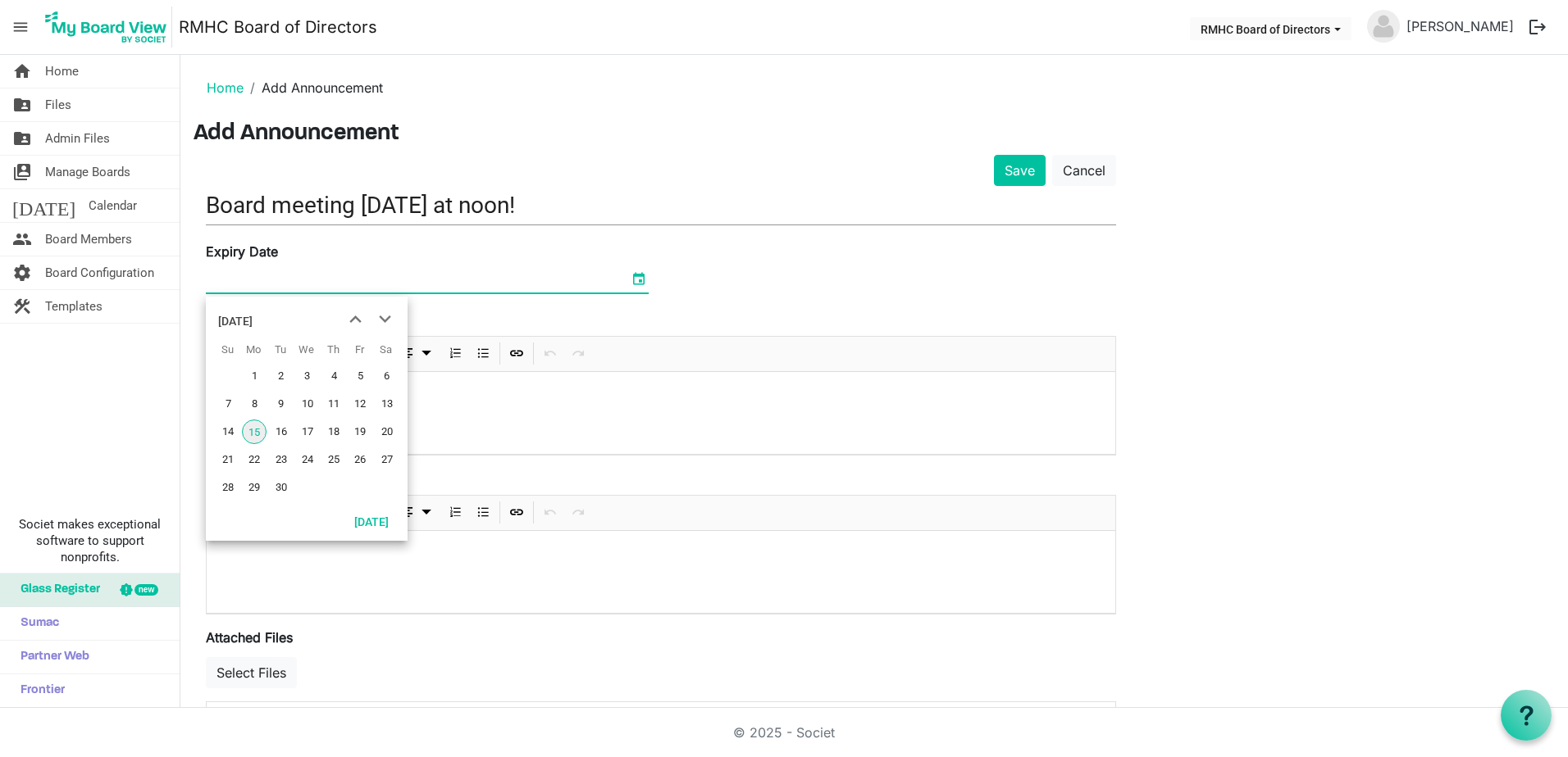
click at [639, 280] on span "select" at bounding box center [639, 279] width 20 height 21
click at [340, 432] on span "18" at bounding box center [334, 432] width 25 height 25
type input "[DATE]"
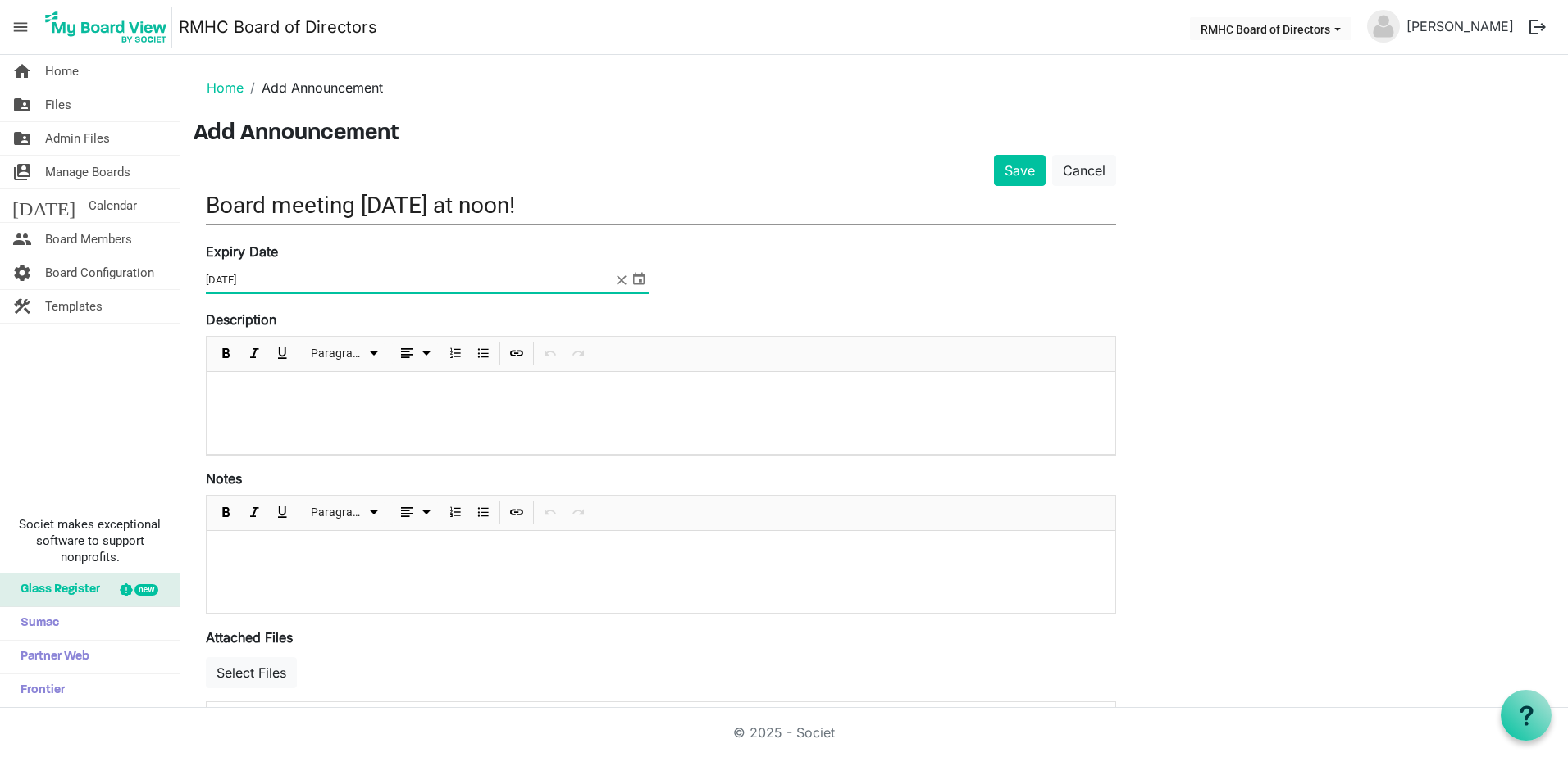
click at [495, 210] on input "Board meeting [DATE] at noon!" at bounding box center [661, 205] width 910 height 38
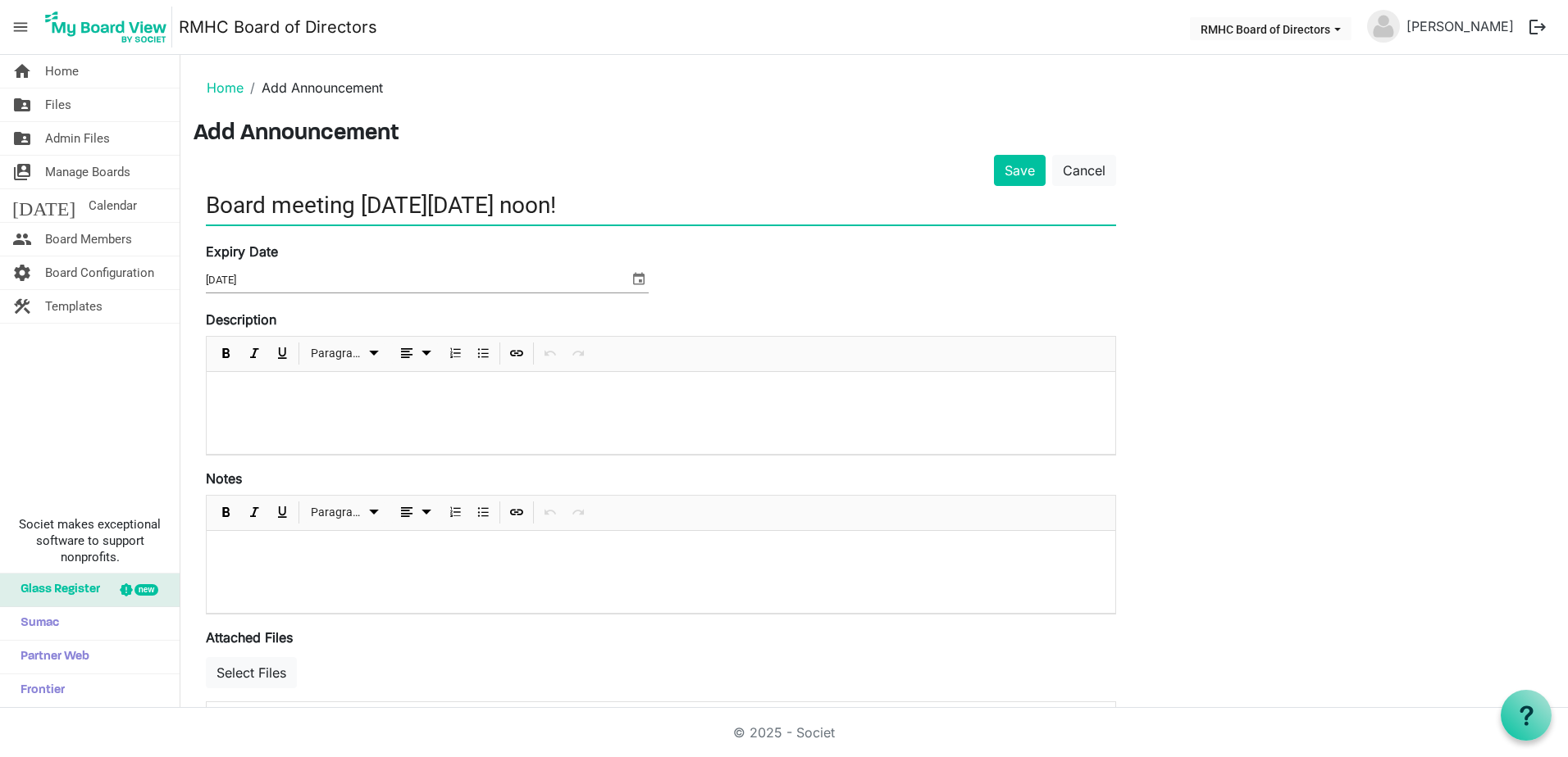
type input "Board meeting [DATE][DATE] noon!"
click at [252, 397] on p at bounding box center [660, 393] width 882 height 17
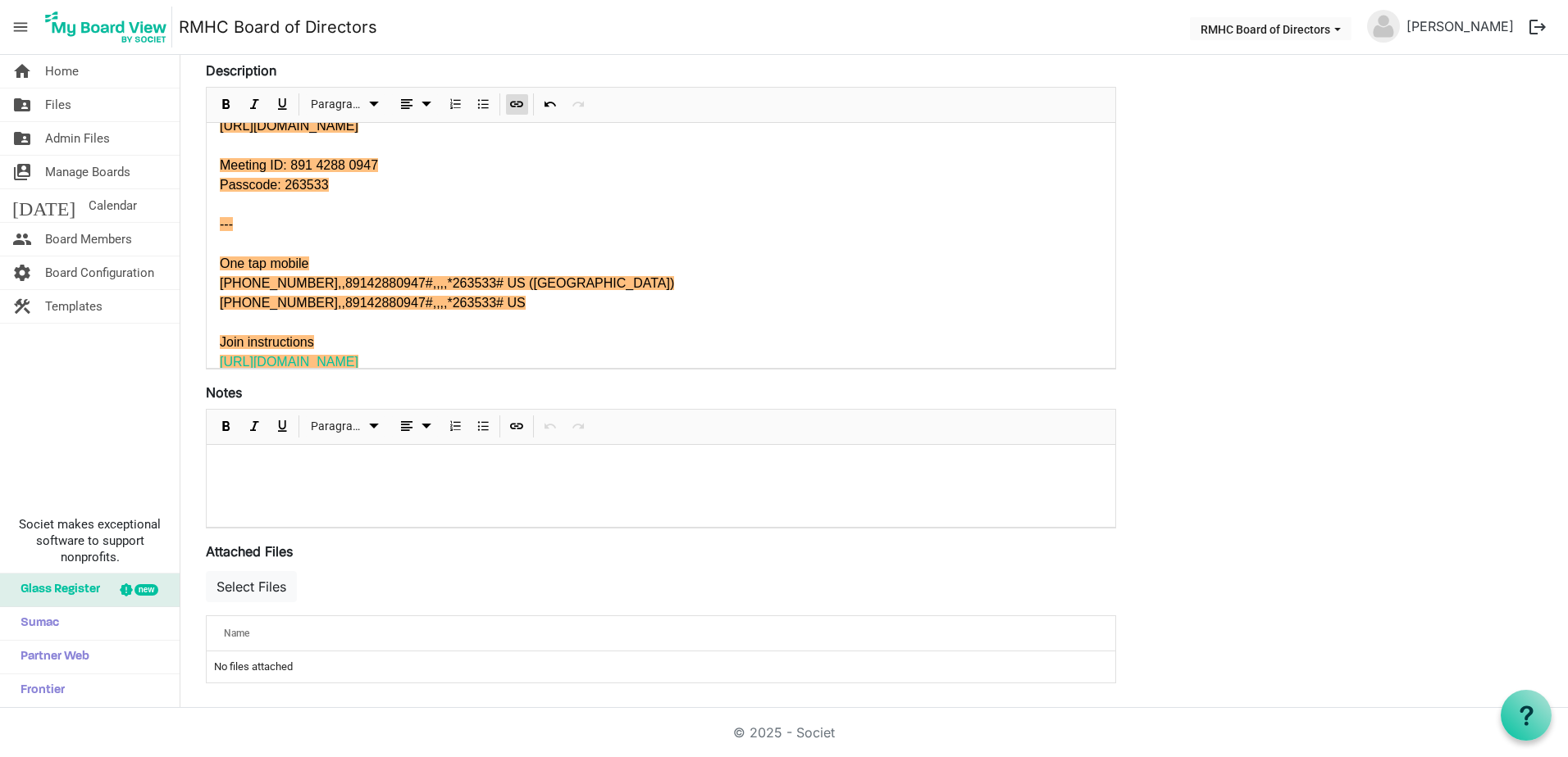
scroll to position [251, 0]
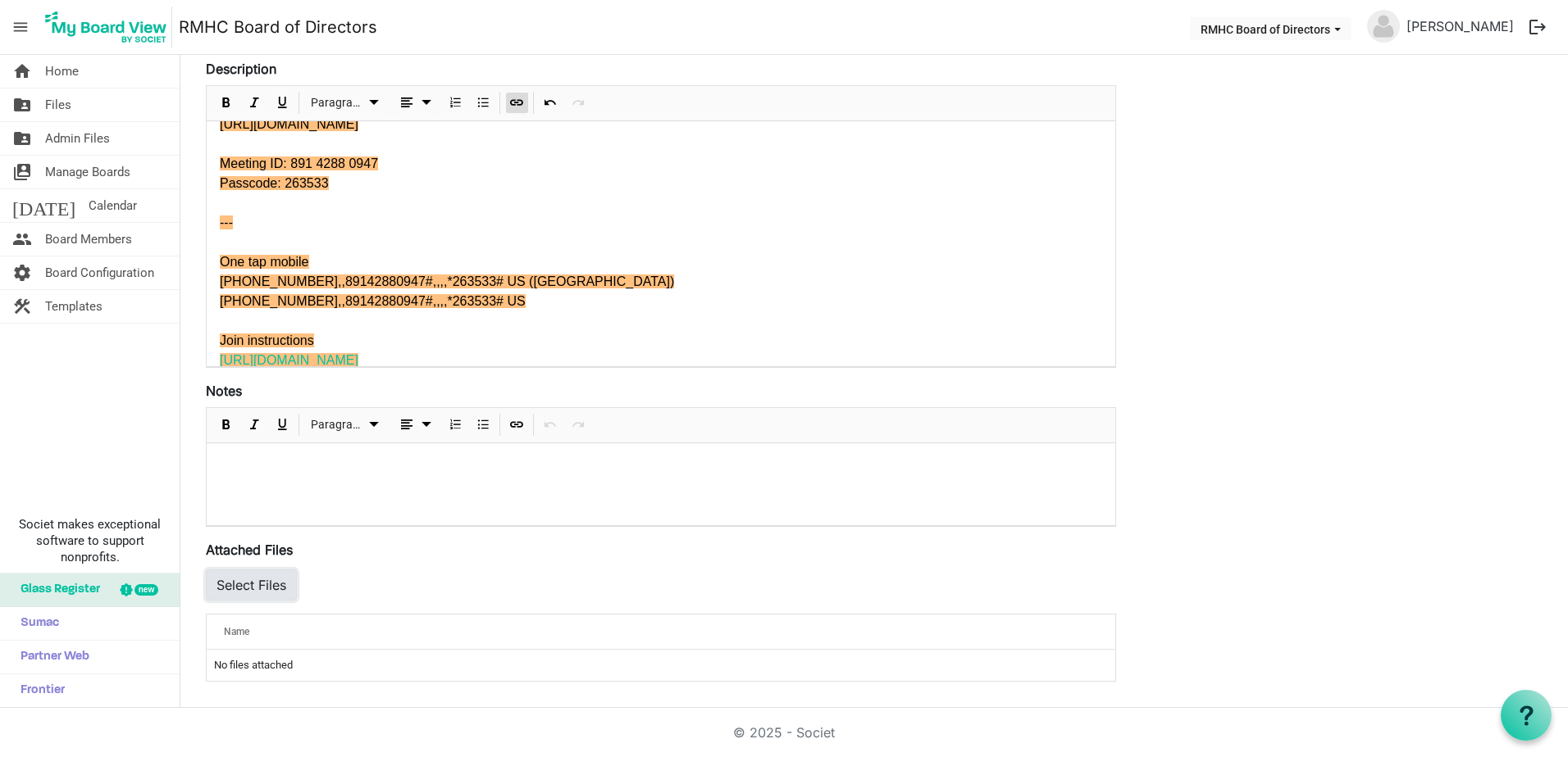
click at [245, 586] on button "Select Files" at bounding box center [252, 585] width 91 height 31
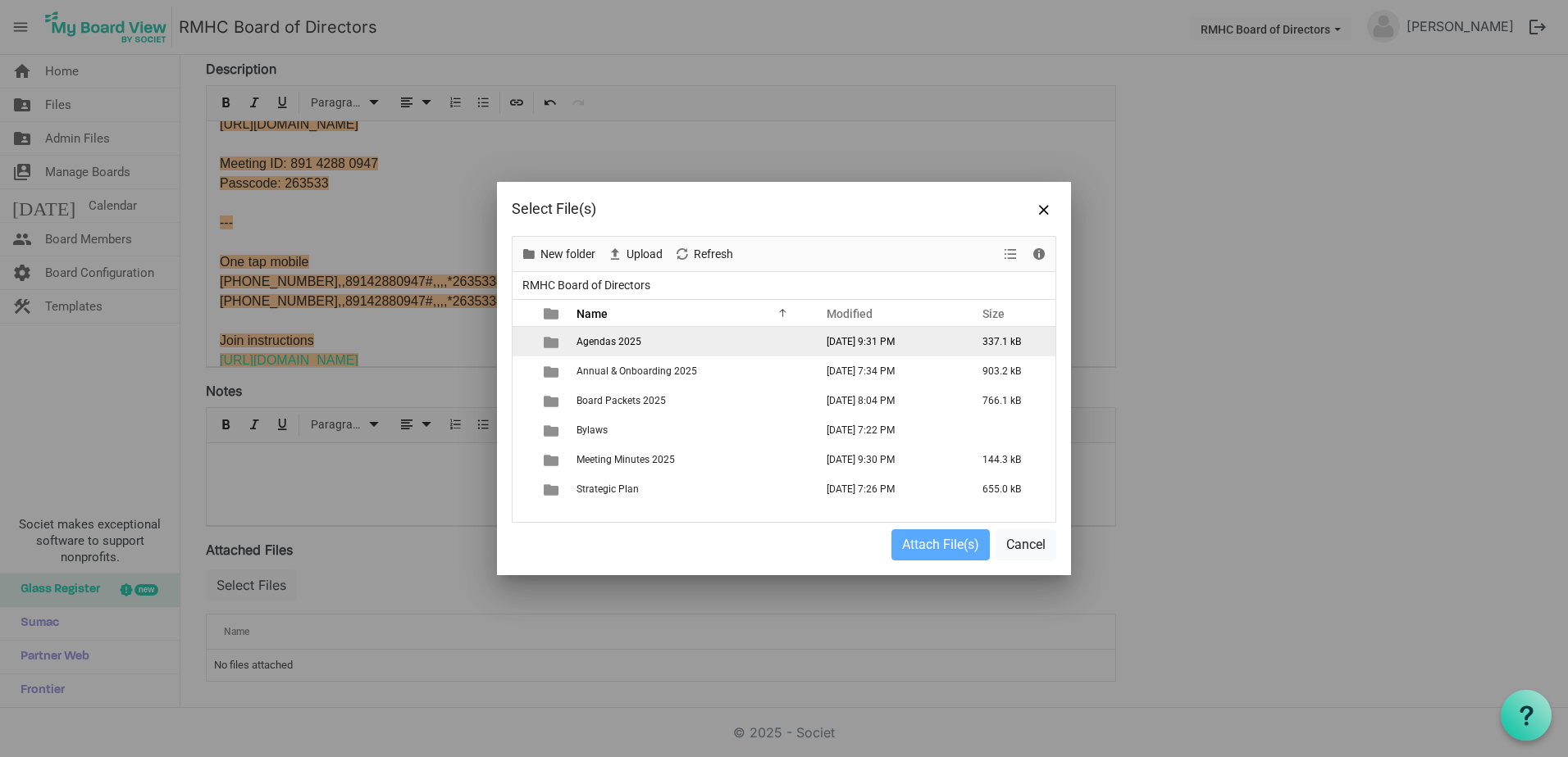
click at [617, 343] on span "Agendas 2025" at bounding box center [608, 341] width 65 height 12
click at [551, 341] on span "is template cell column header type" at bounding box center [551, 342] width 15 height 15
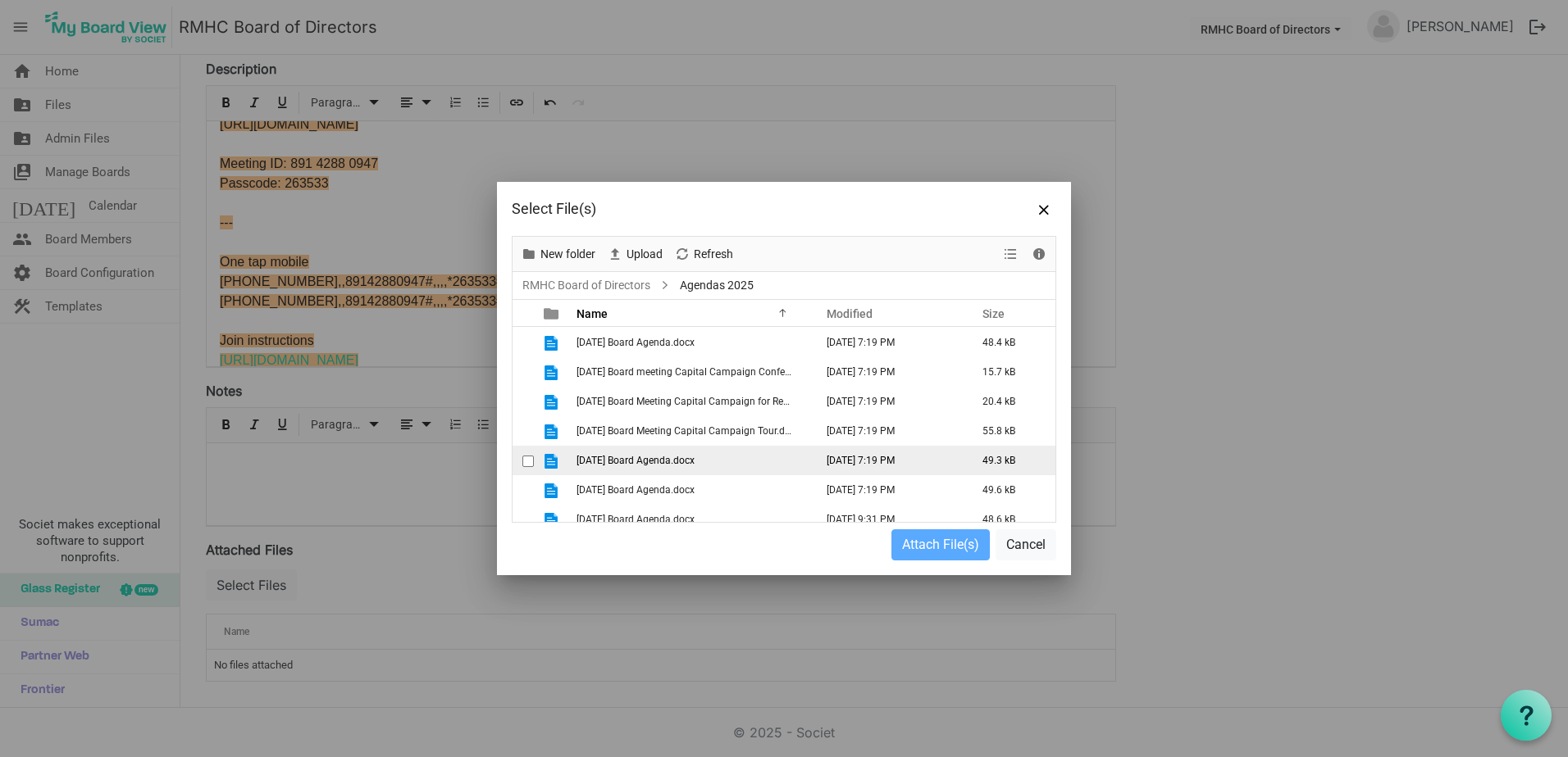
scroll to position [41, 0]
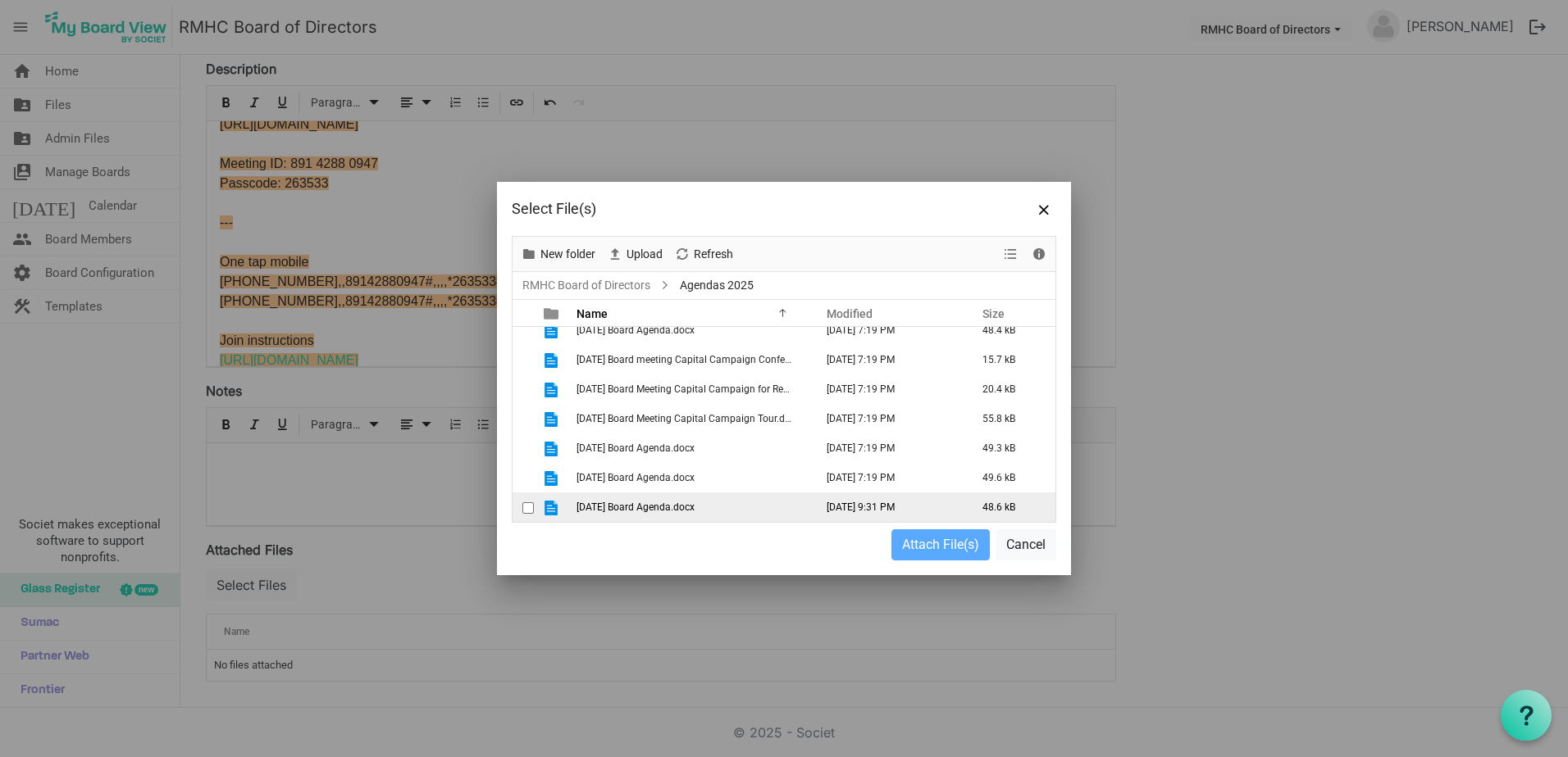
click at [627, 506] on span "[DATE] Board Agenda.docx" at bounding box center [635, 507] width 118 height 12
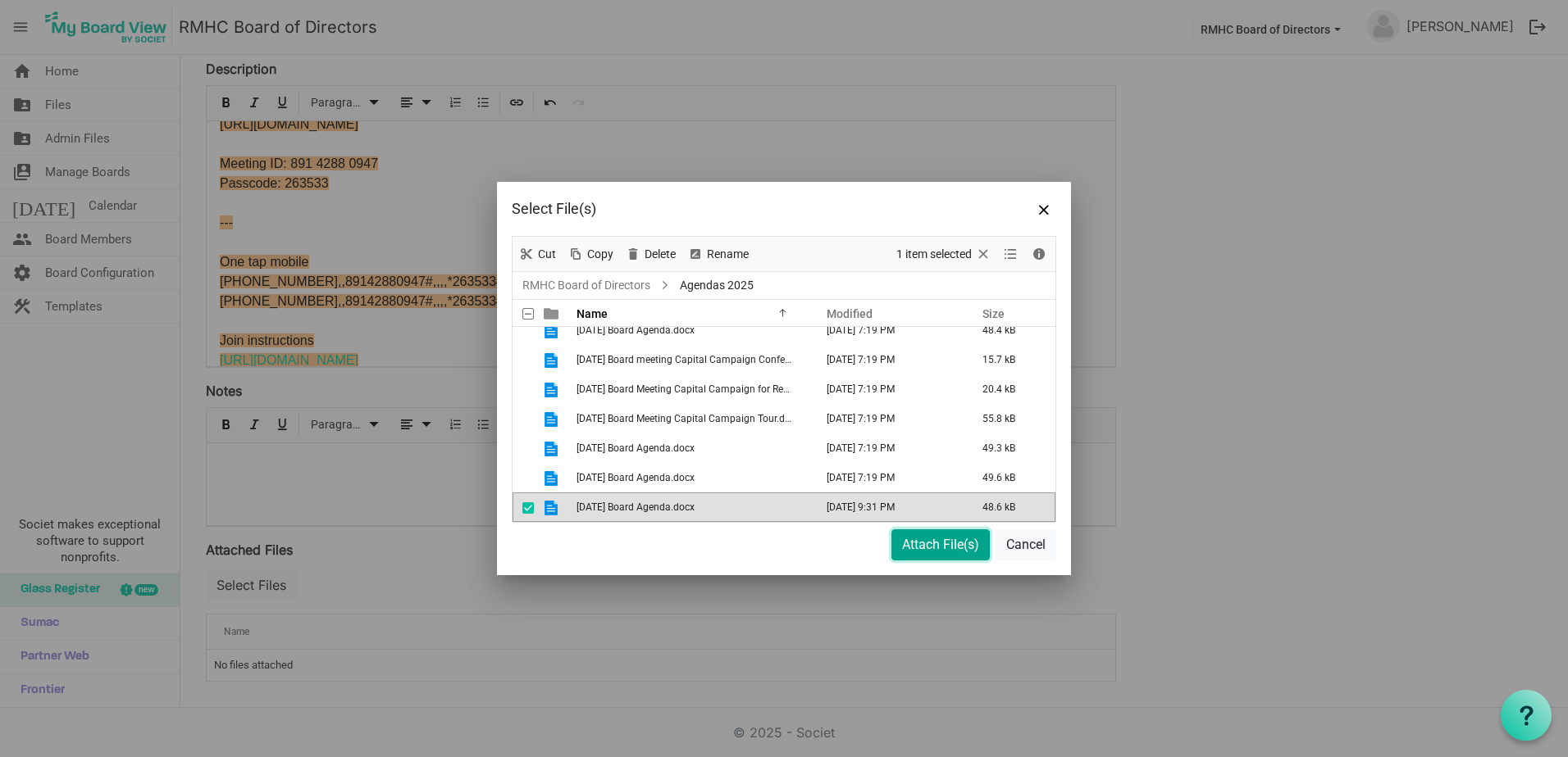
click at [931, 544] on button "Attach File(s)" at bounding box center [940, 545] width 98 height 31
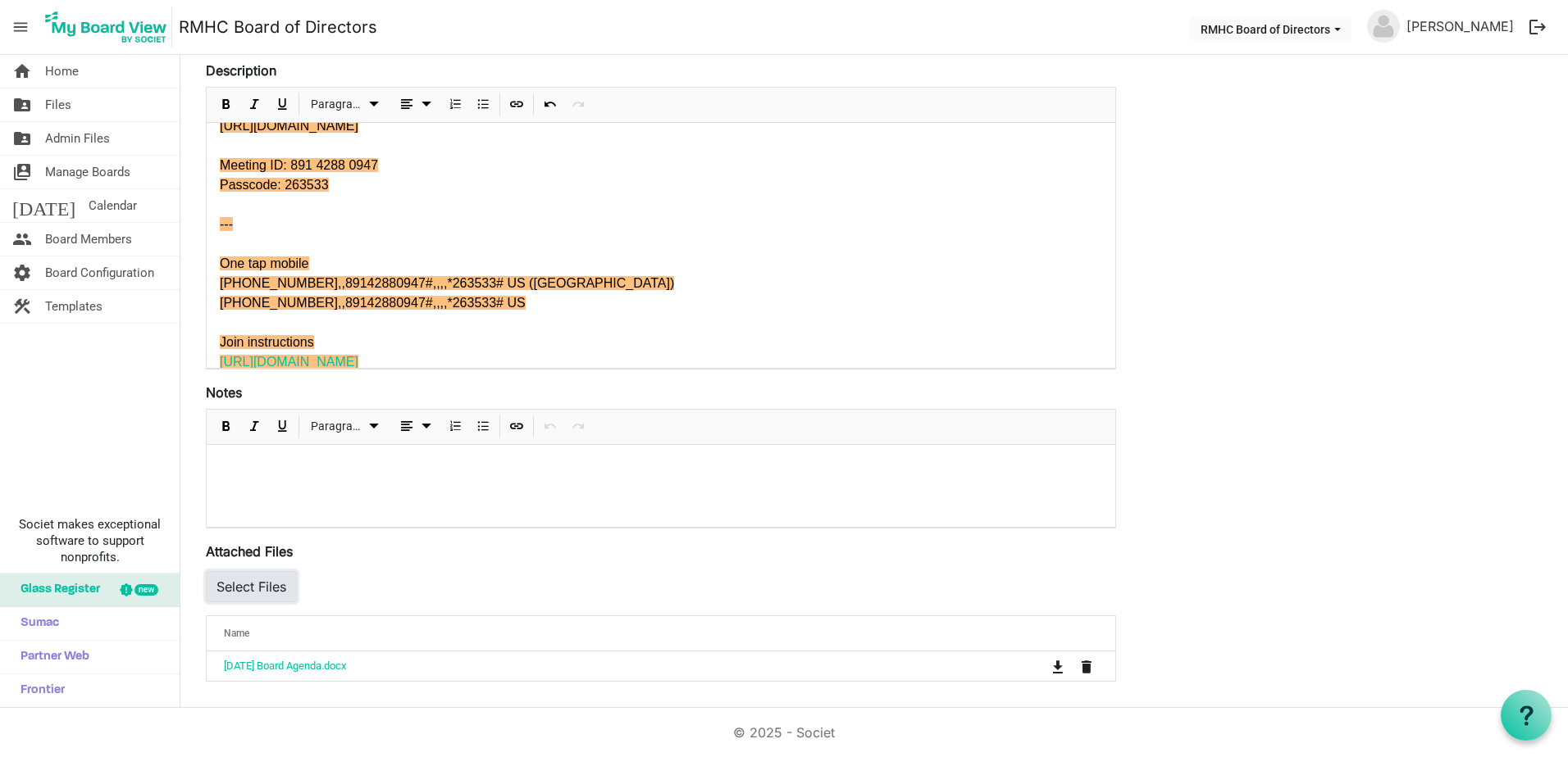
click at [245, 580] on button "Select Files" at bounding box center [252, 587] width 91 height 31
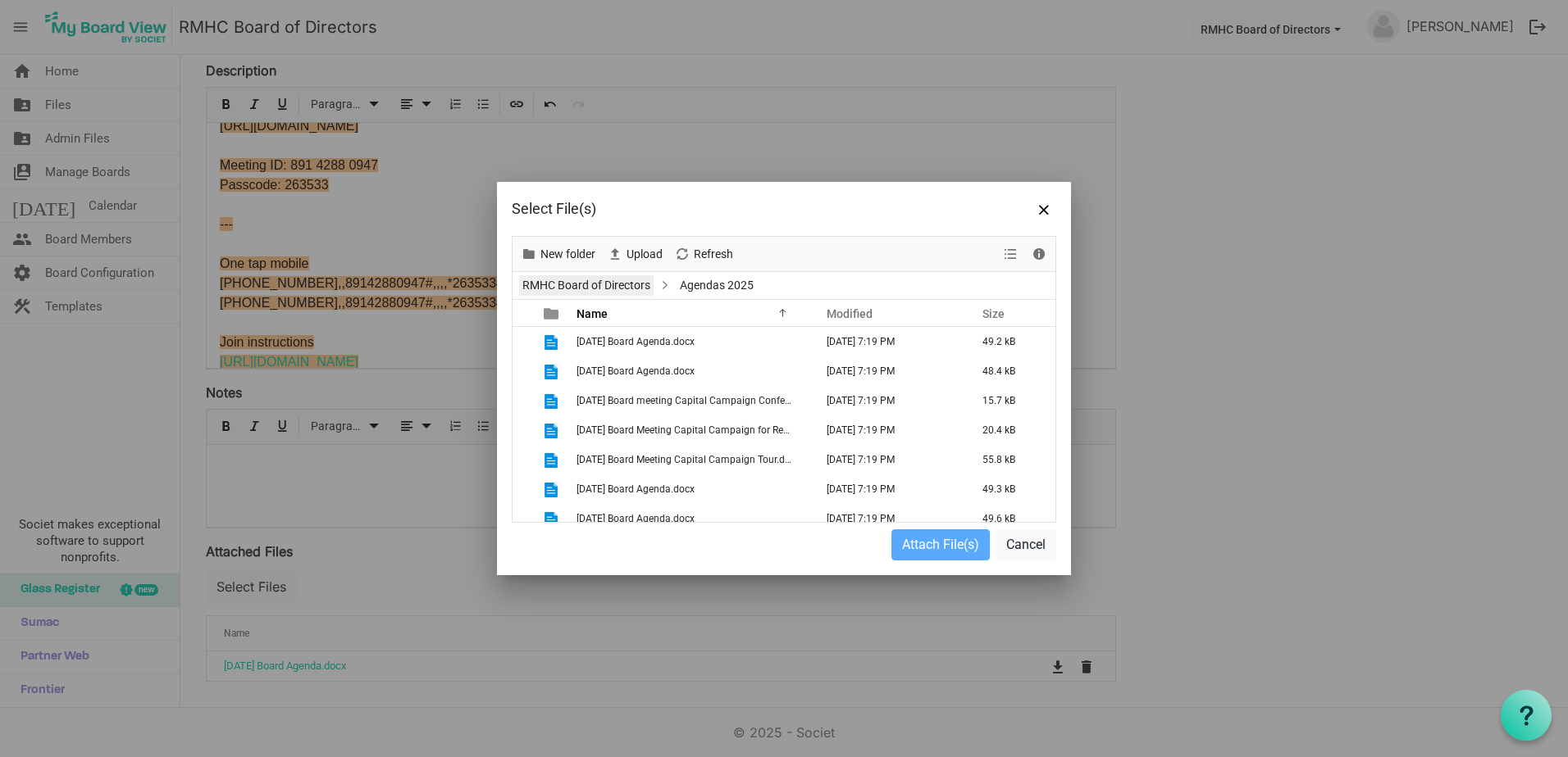
click at [618, 281] on link "RMHC Board of Directors" at bounding box center [586, 285] width 135 height 21
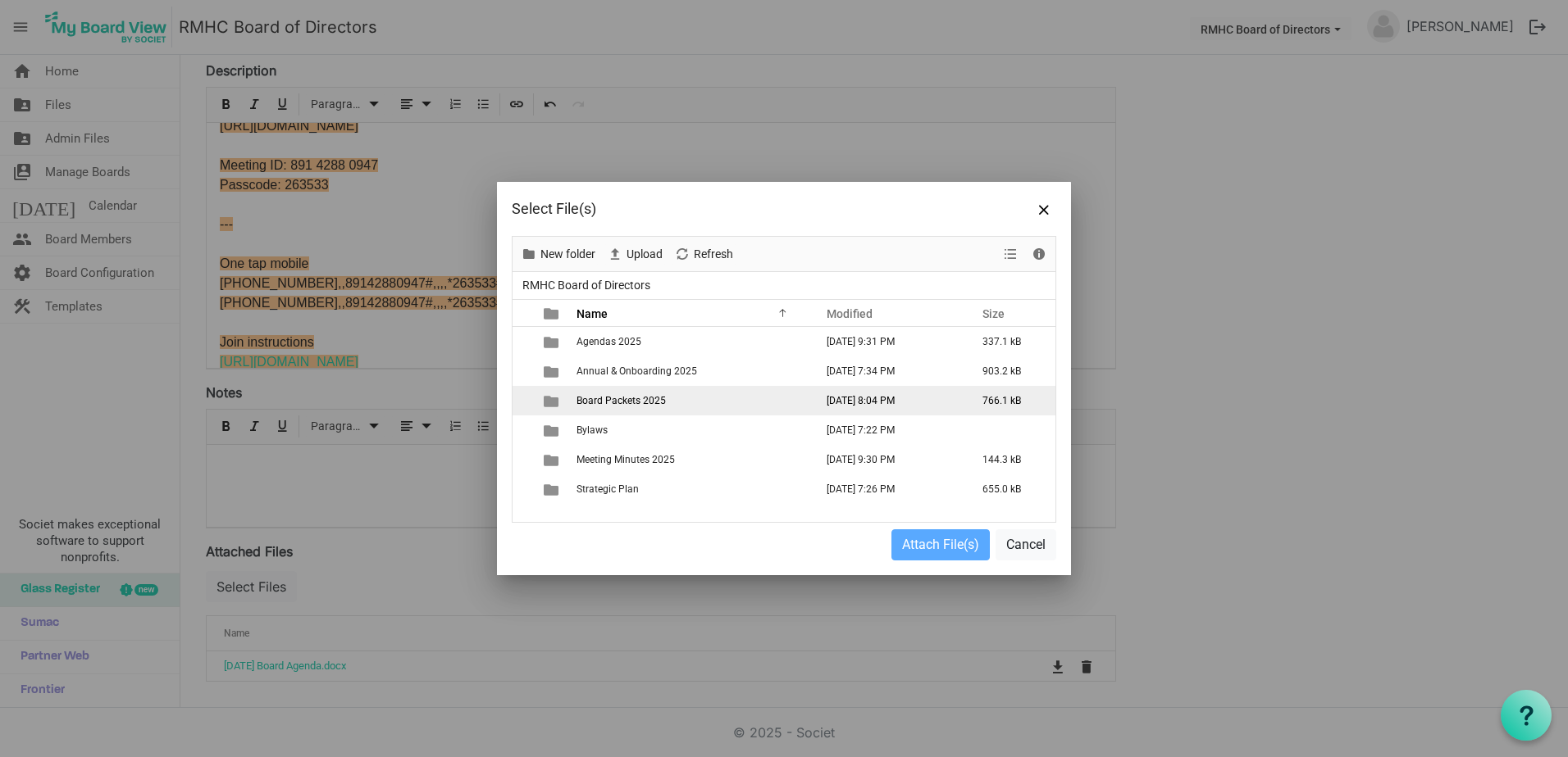
click at [623, 400] on span "Board Packets 2025" at bounding box center [621, 400] width 89 height 12
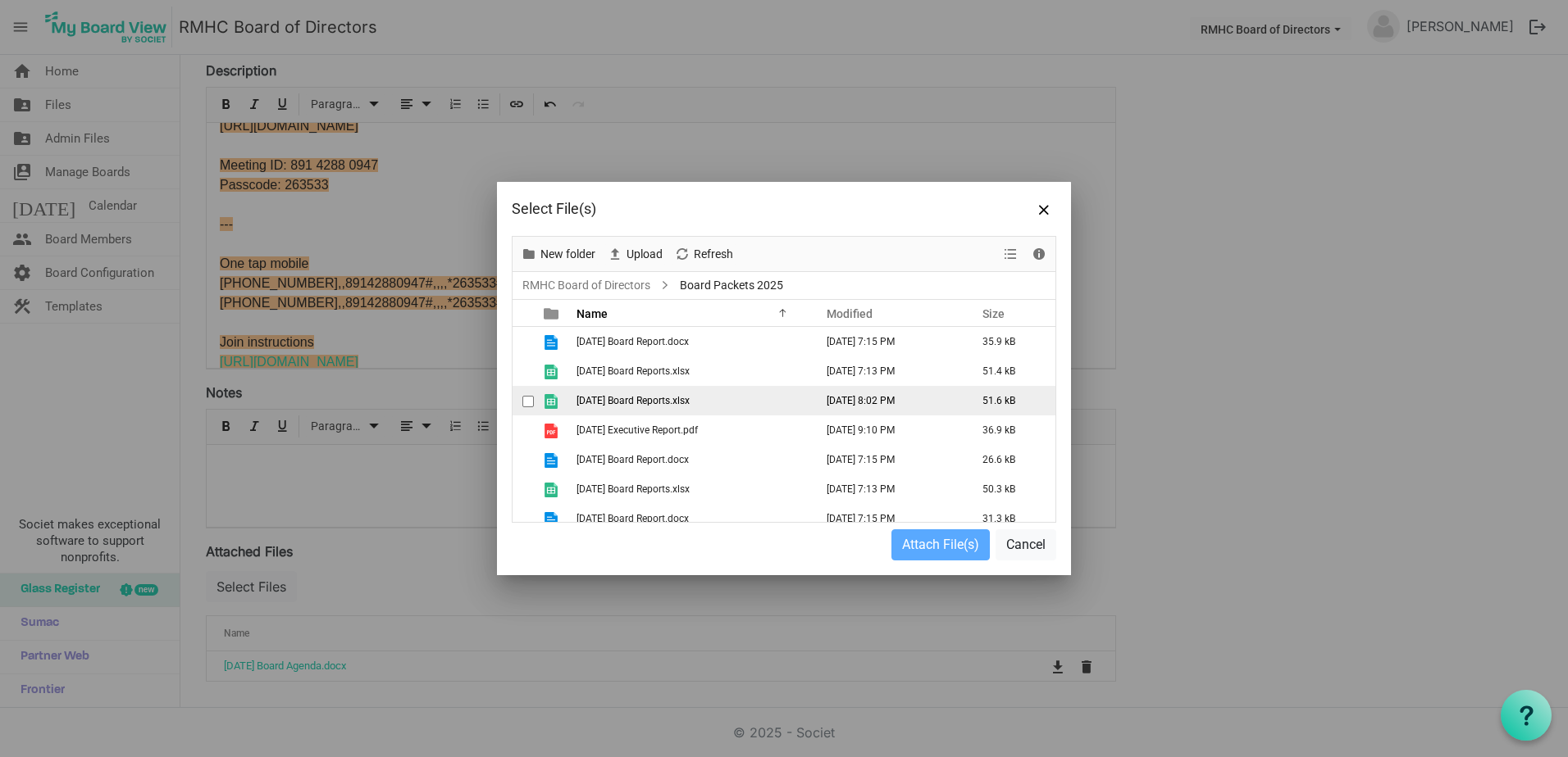
click at [608, 399] on span "[DATE] Board Reports.xlsx" at bounding box center [632, 400] width 113 height 12
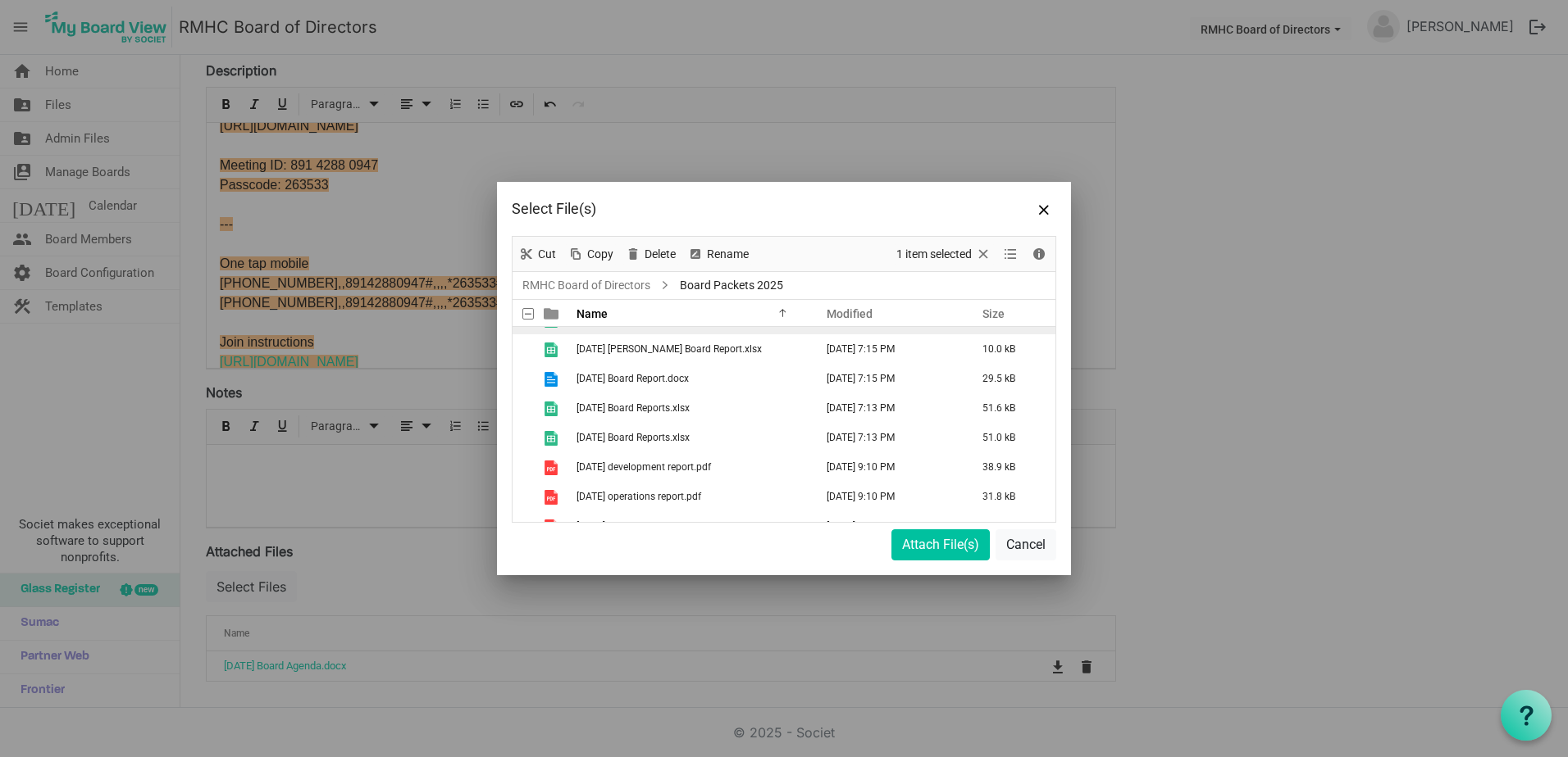
scroll to position [366, 0]
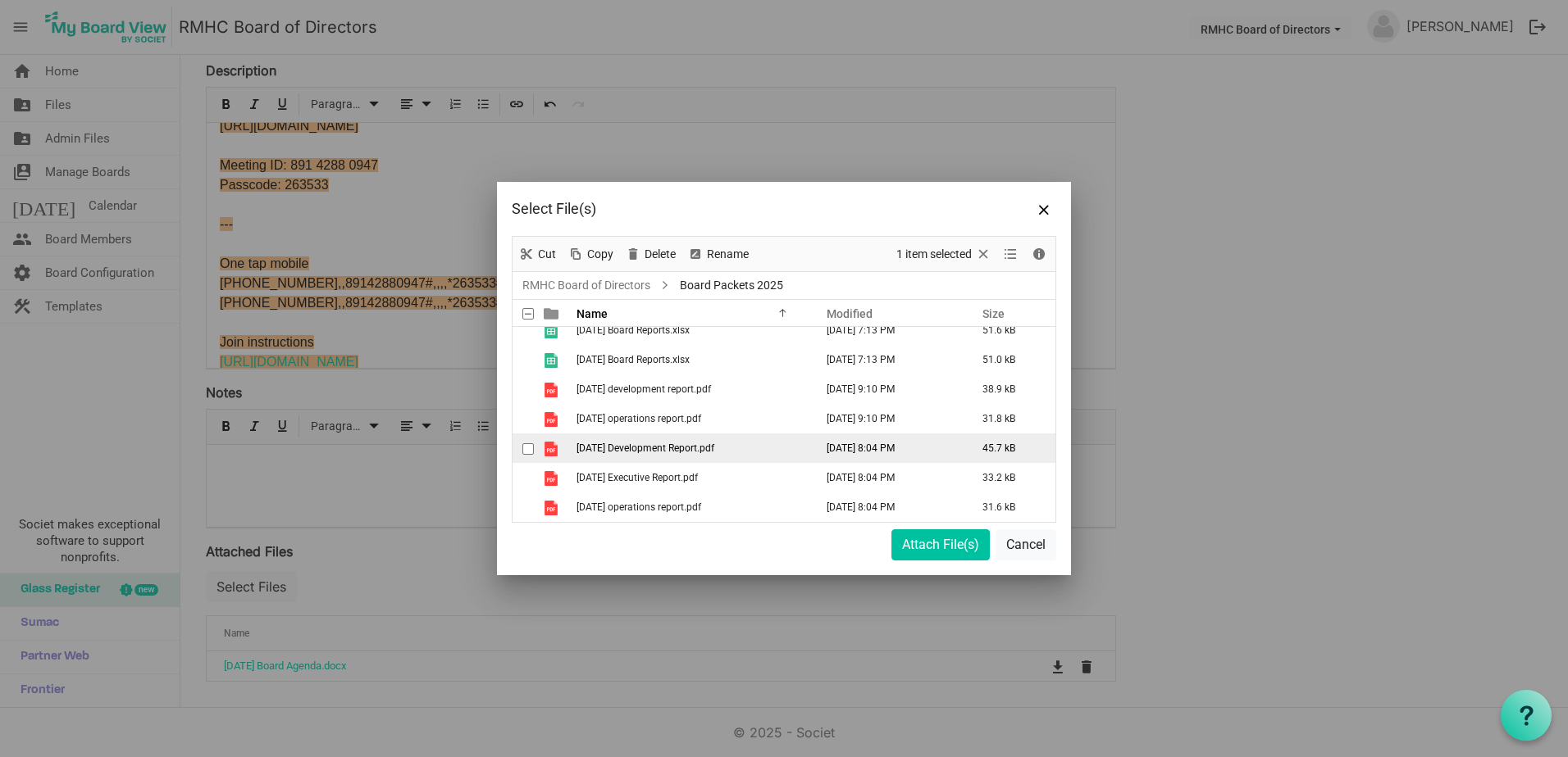
click at [527, 448] on span "checkbox" at bounding box center [528, 448] width 12 height 12
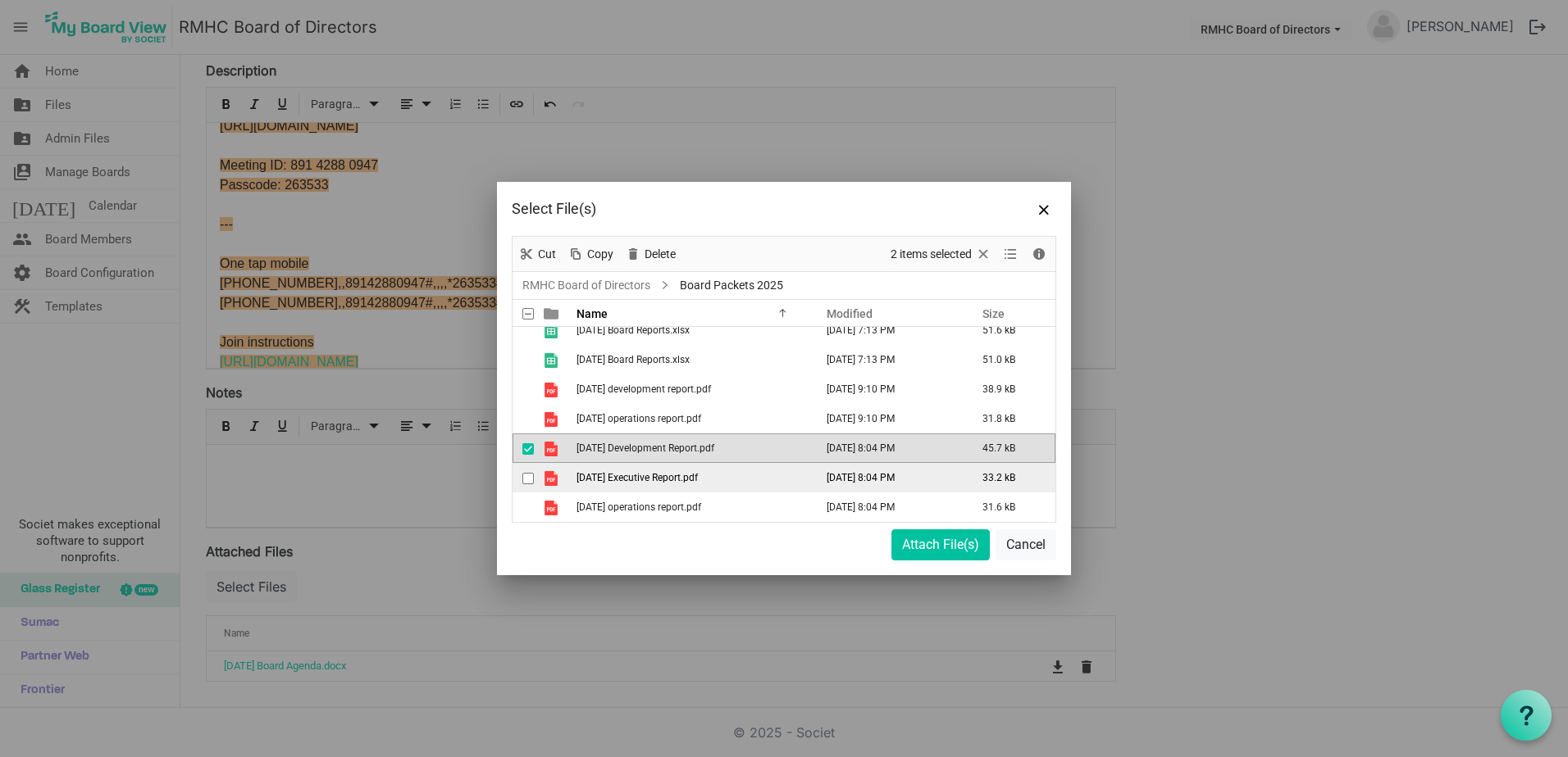
click at [528, 482] on span "checkbox" at bounding box center [528, 478] width 12 height 12
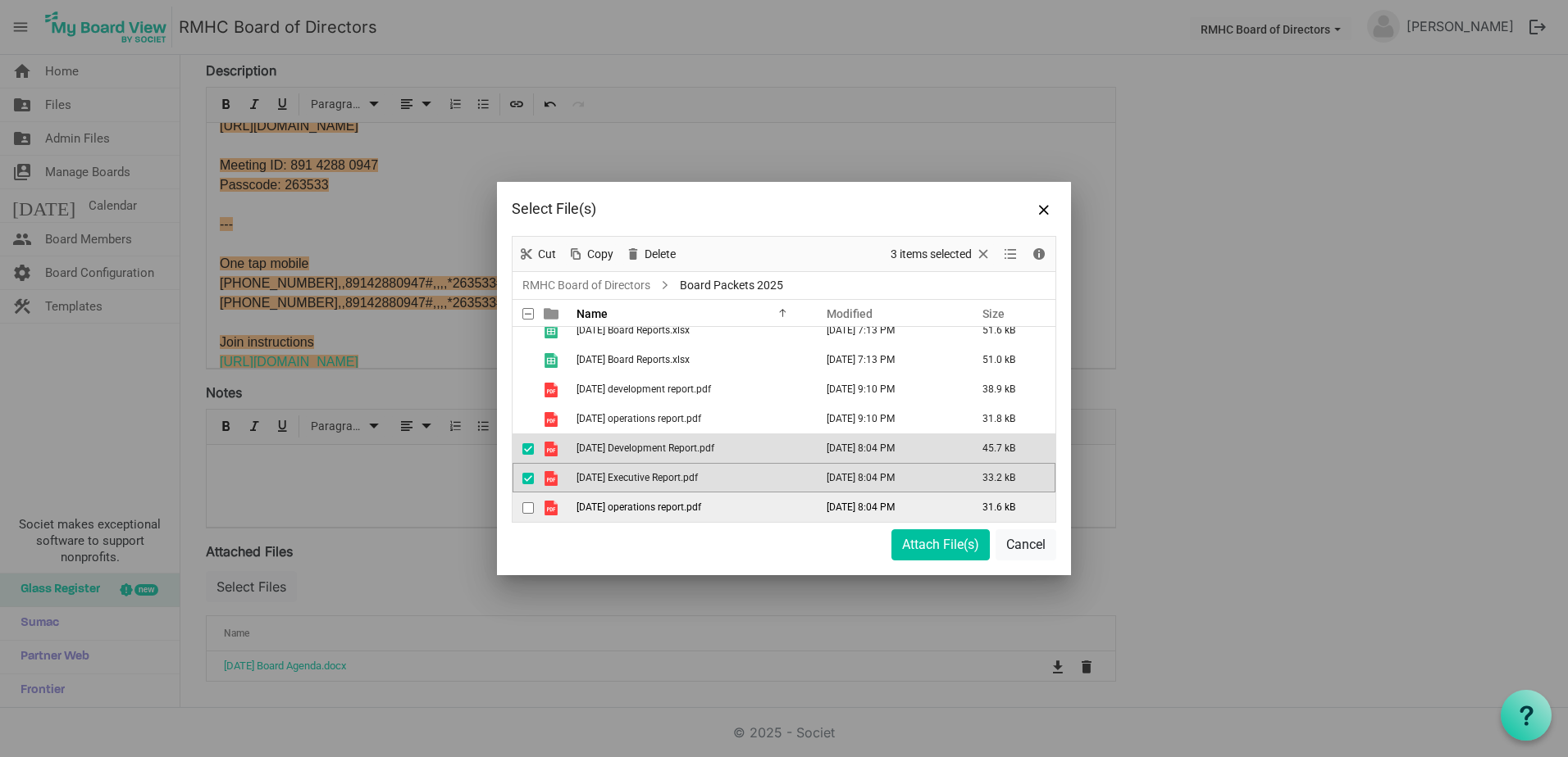
click at [525, 505] on span "checkbox" at bounding box center [528, 508] width 12 height 12
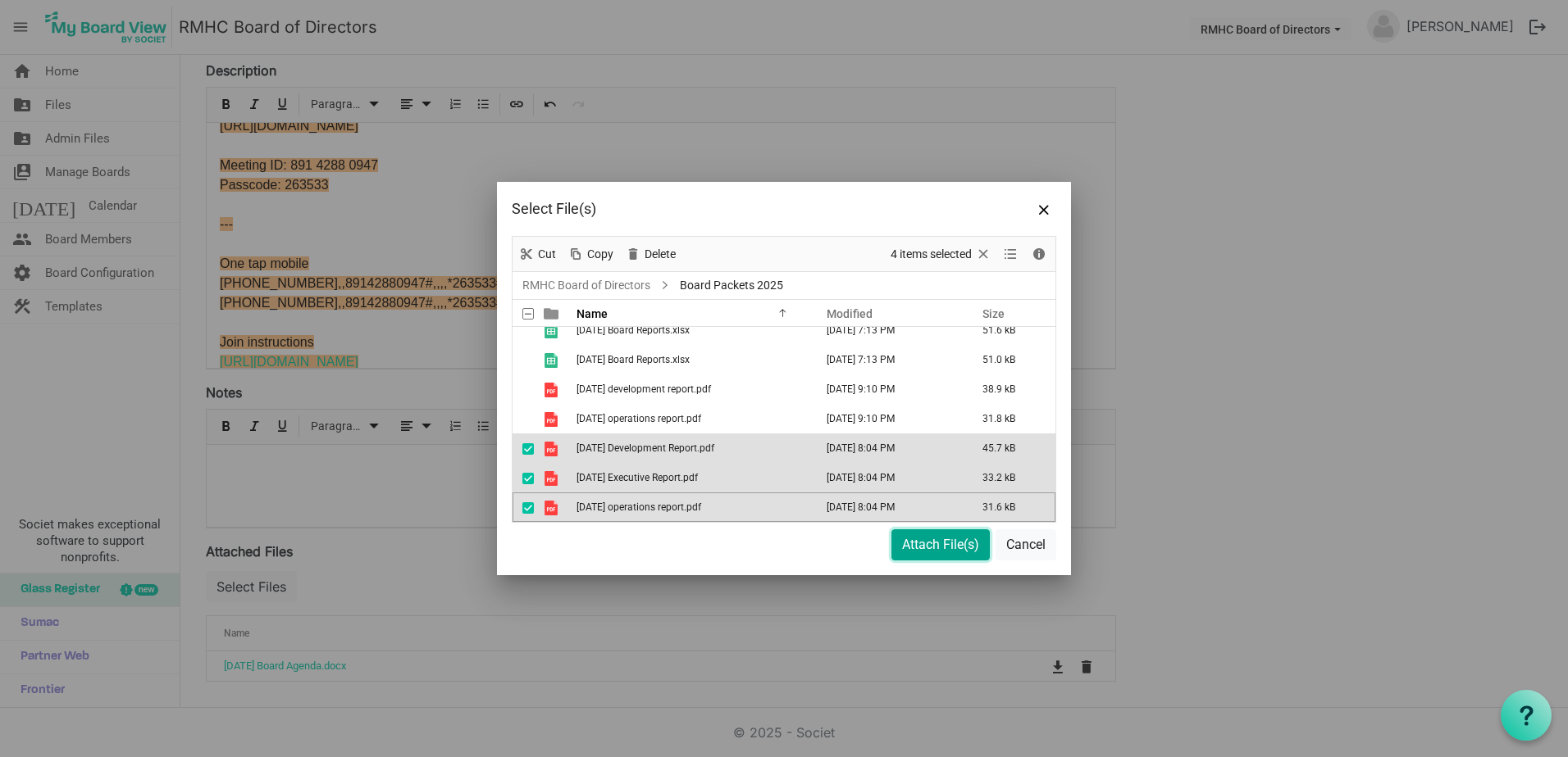
click at [926, 547] on button "Attach File(s)" at bounding box center [940, 545] width 98 height 31
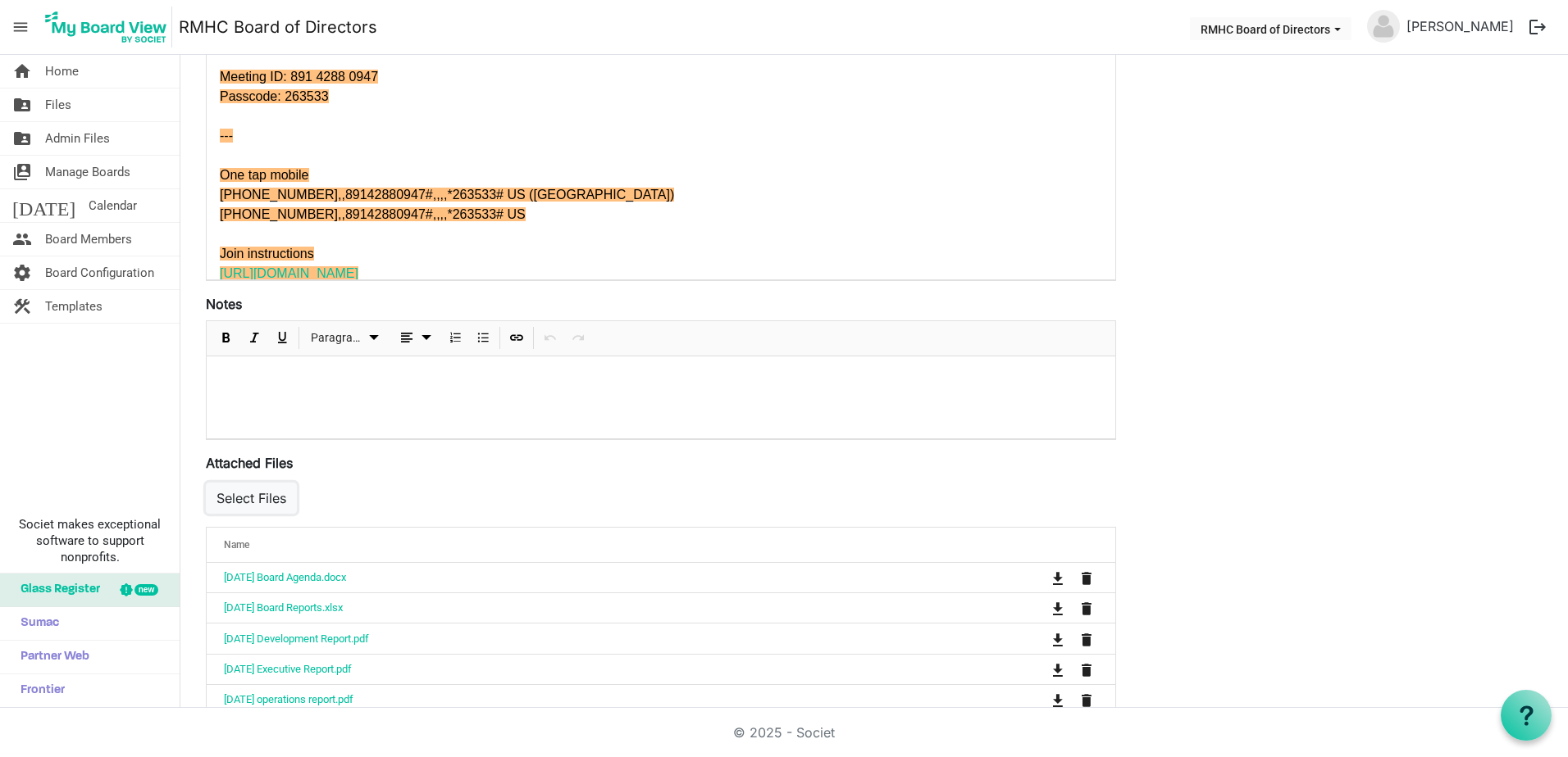
scroll to position [371, 0]
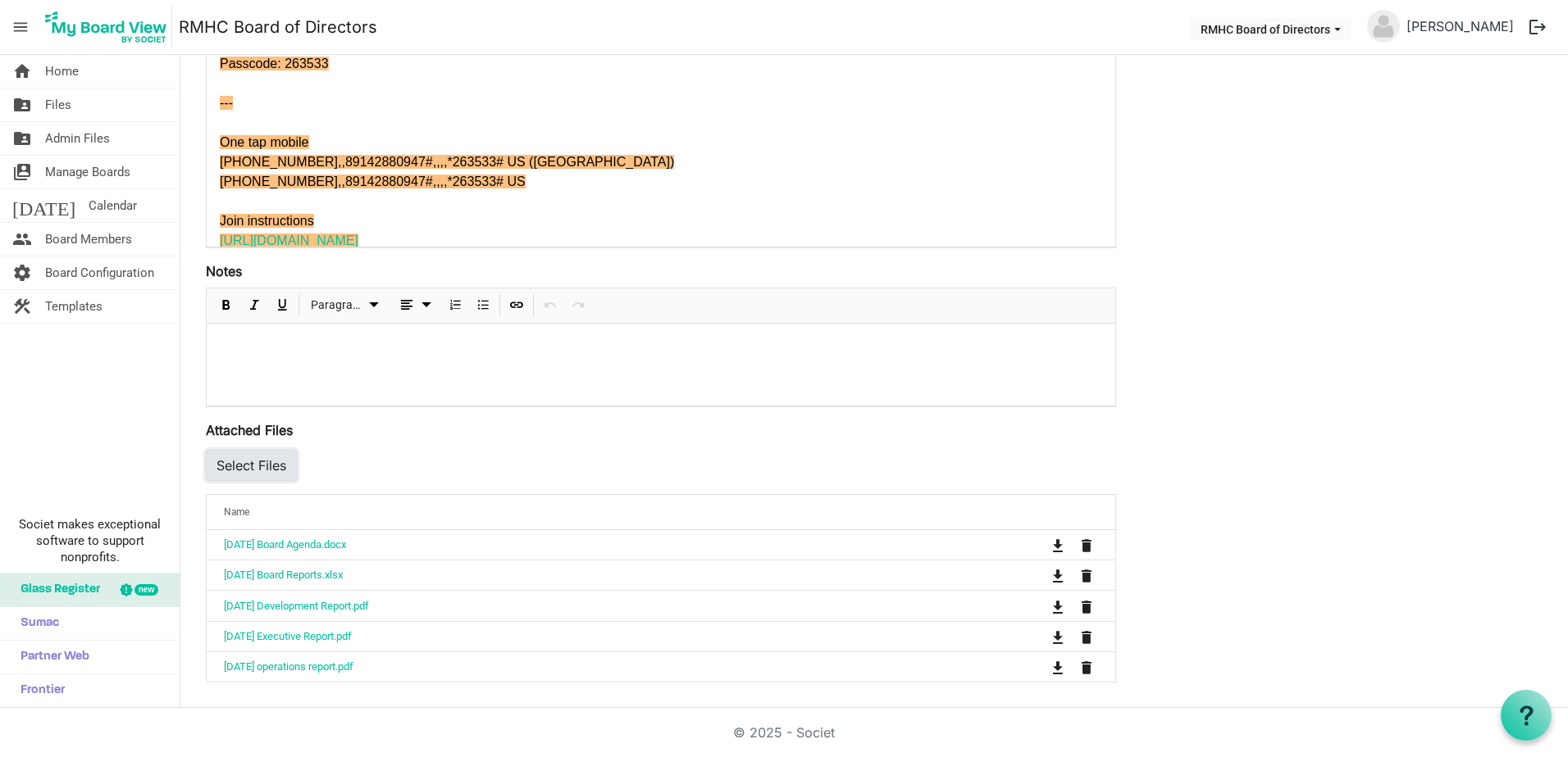
click at [264, 455] on button "Select Files" at bounding box center [252, 465] width 91 height 31
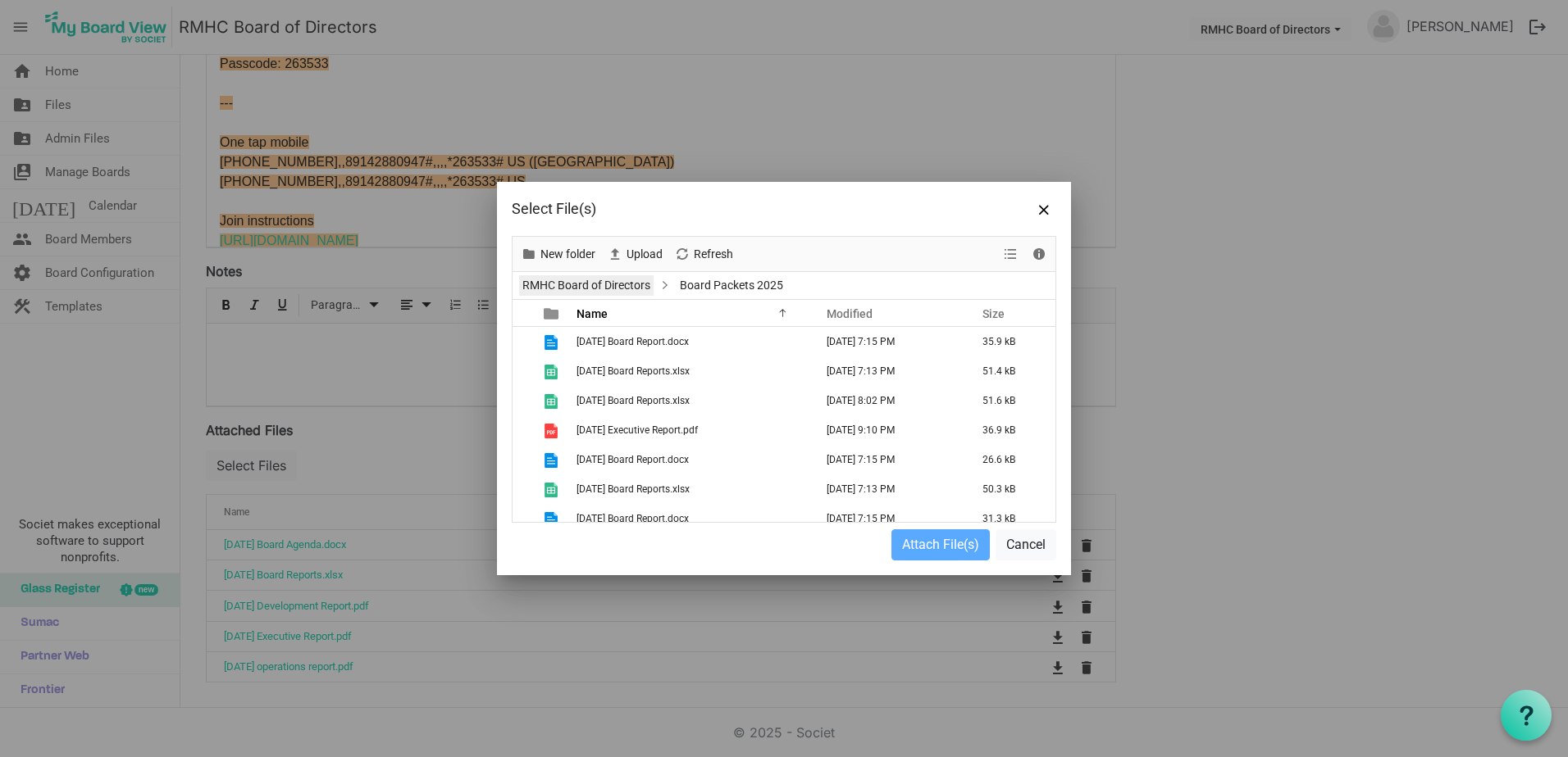
click at [628, 285] on link "RMHC Board of Directors" at bounding box center [586, 285] width 135 height 21
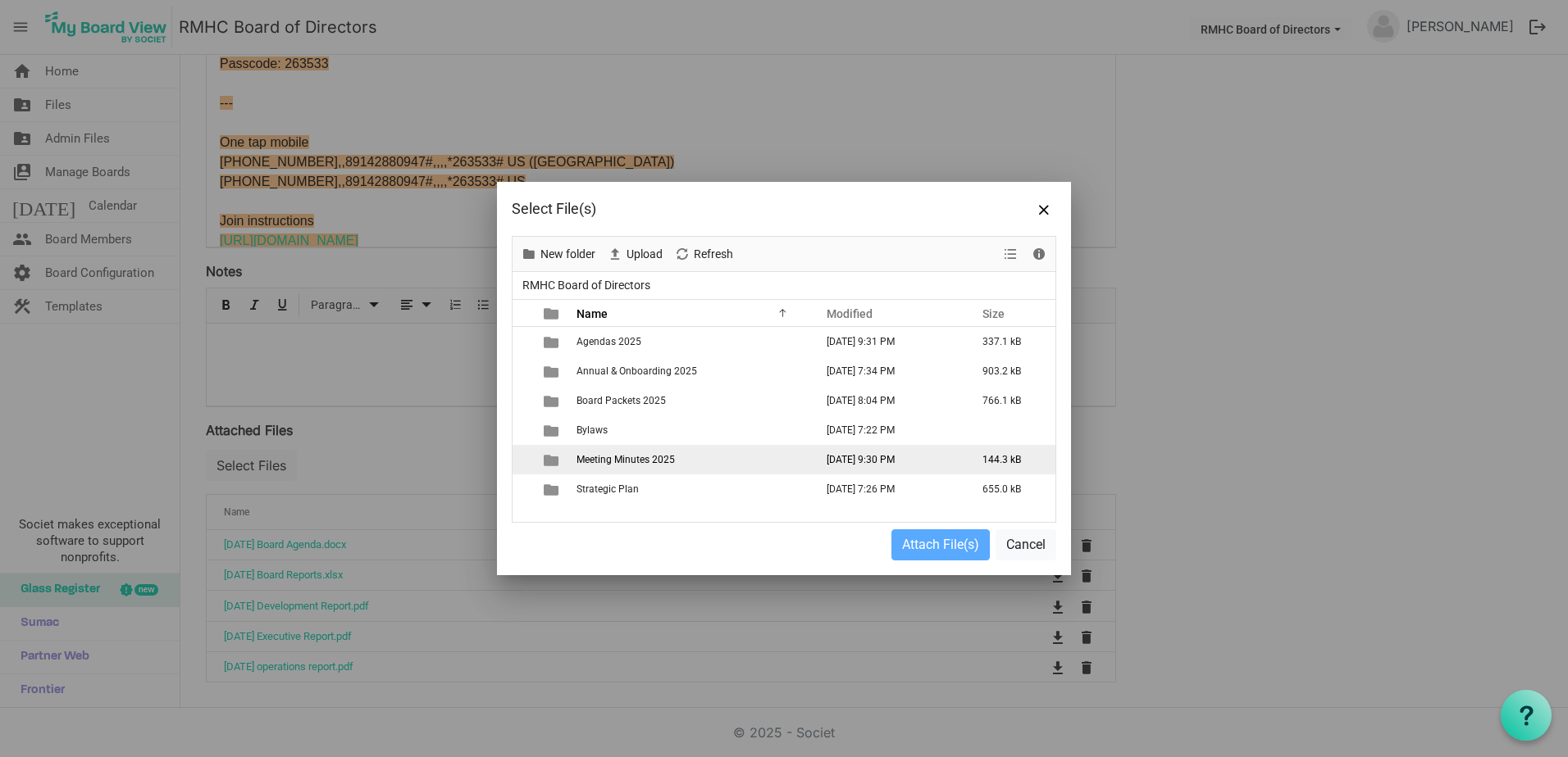
click at [610, 457] on span "Meeting Minutes 2025" at bounding box center [625, 459] width 98 height 12
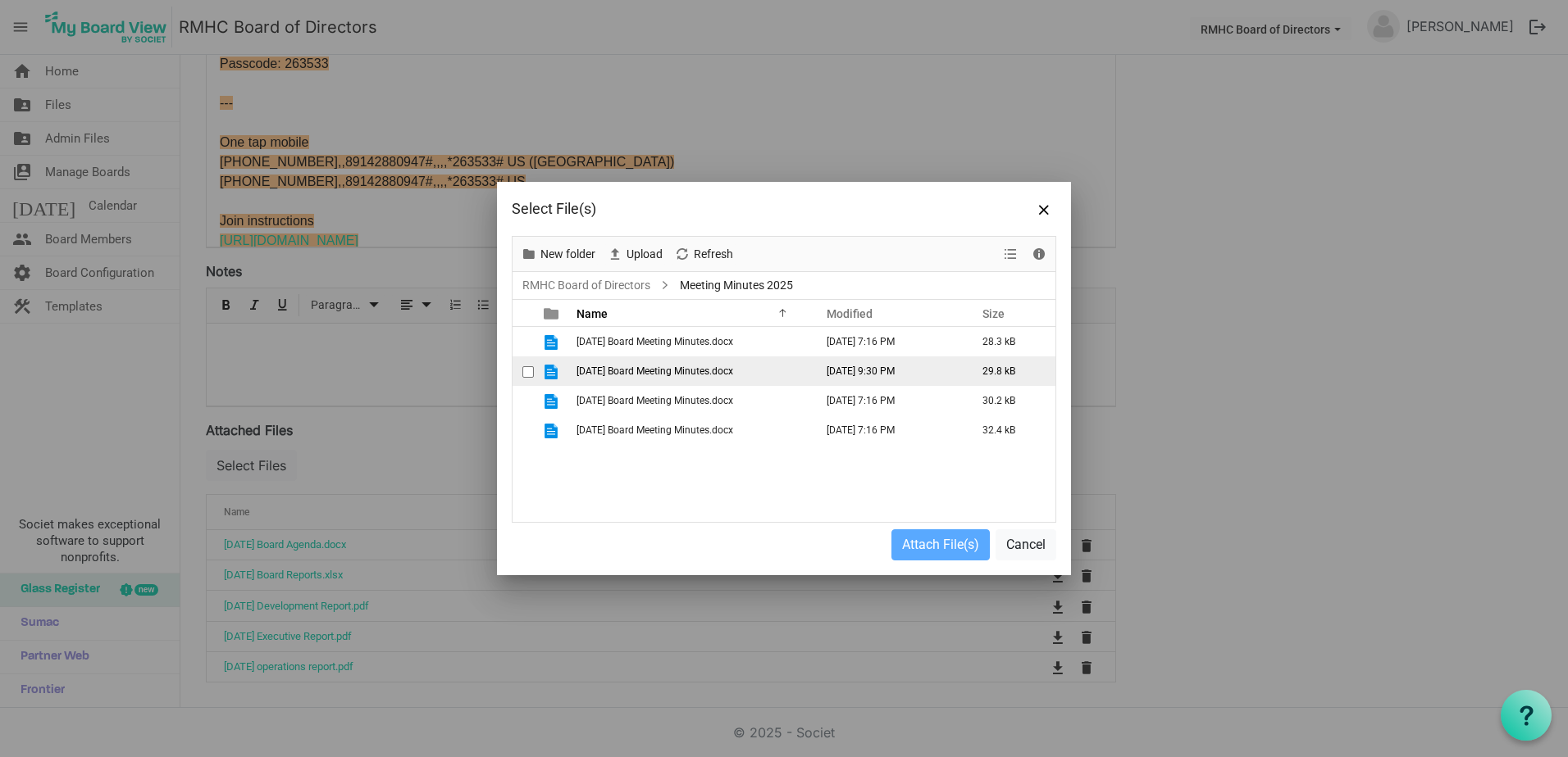
click at [614, 367] on span "[DATE] Board Meeting Minutes.docx" at bounding box center [655, 371] width 157 height 12
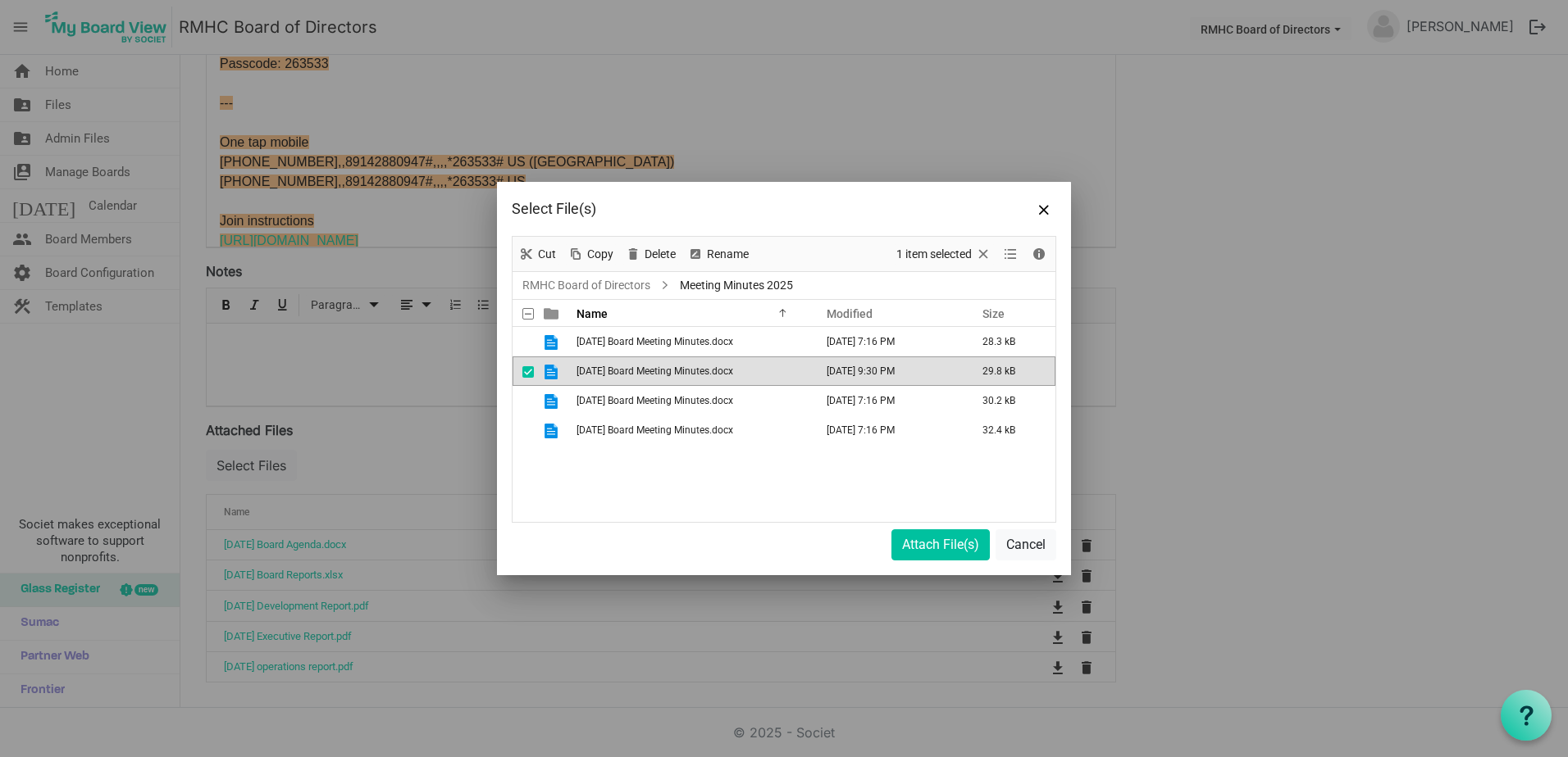
click at [614, 367] on span "[DATE] Board Meeting Minutes.docx" at bounding box center [655, 371] width 157 height 12
click at [930, 537] on button "Attach File(s)" at bounding box center [940, 545] width 98 height 31
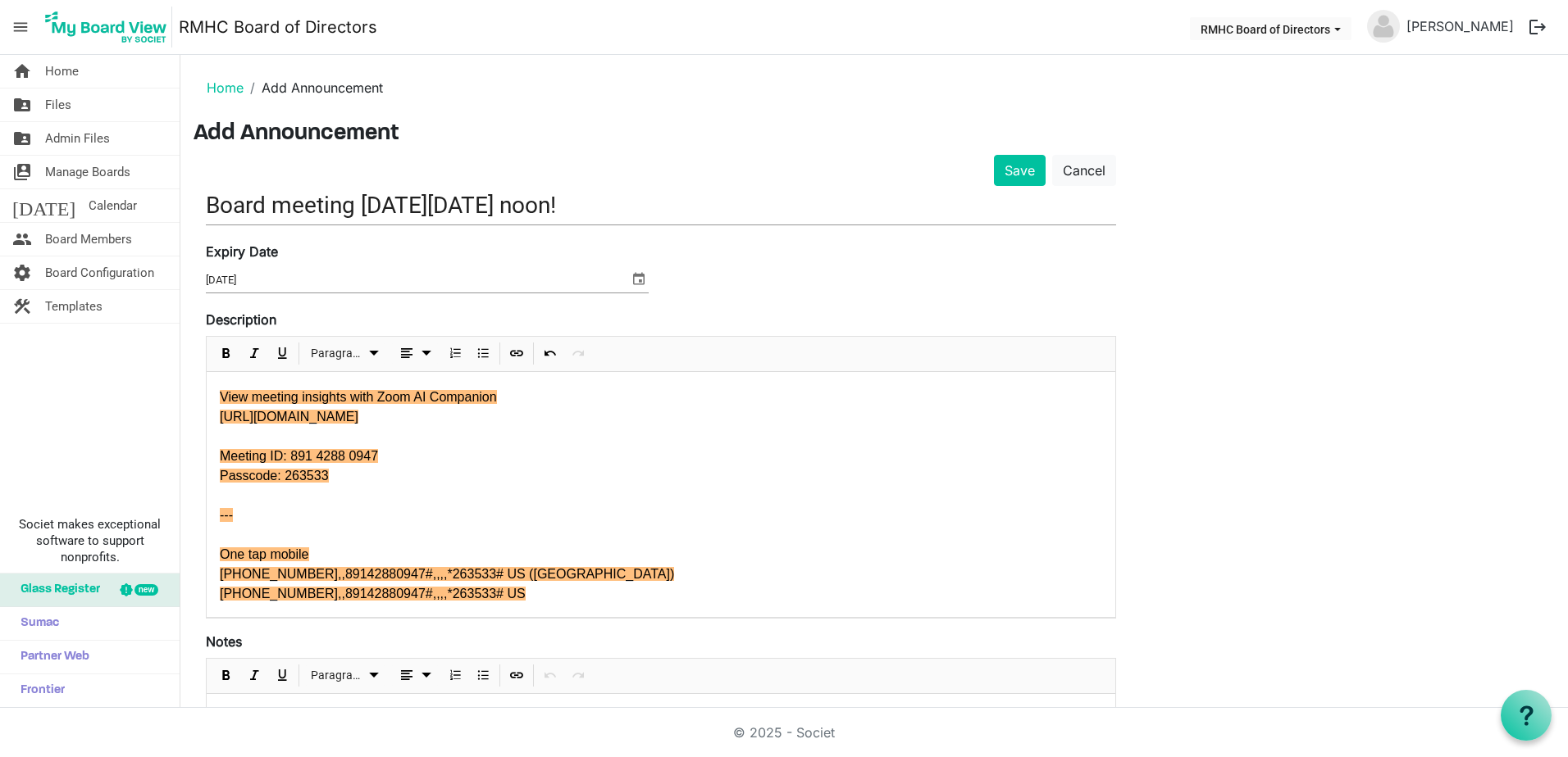
scroll to position [219, 0]
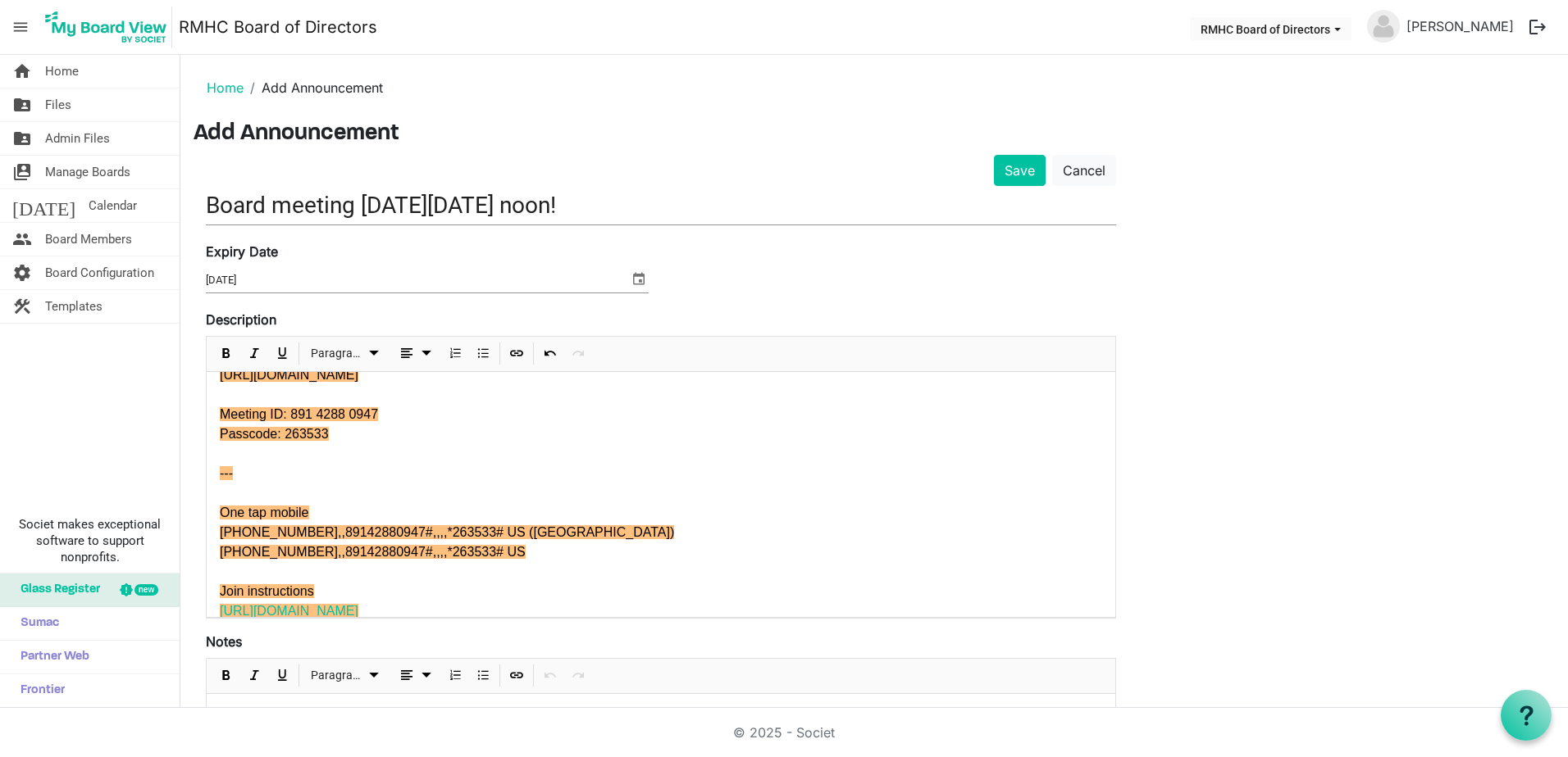
drag, startPoint x: 217, startPoint y: 424, endPoint x: 932, endPoint y: 596, distance: 735.4
click at [932, 596] on div "Join us at the [PERSON_NAME][GEOGRAPHIC_DATA] for our next board meeting on [DA…" at bounding box center [661, 393] width 909 height 482
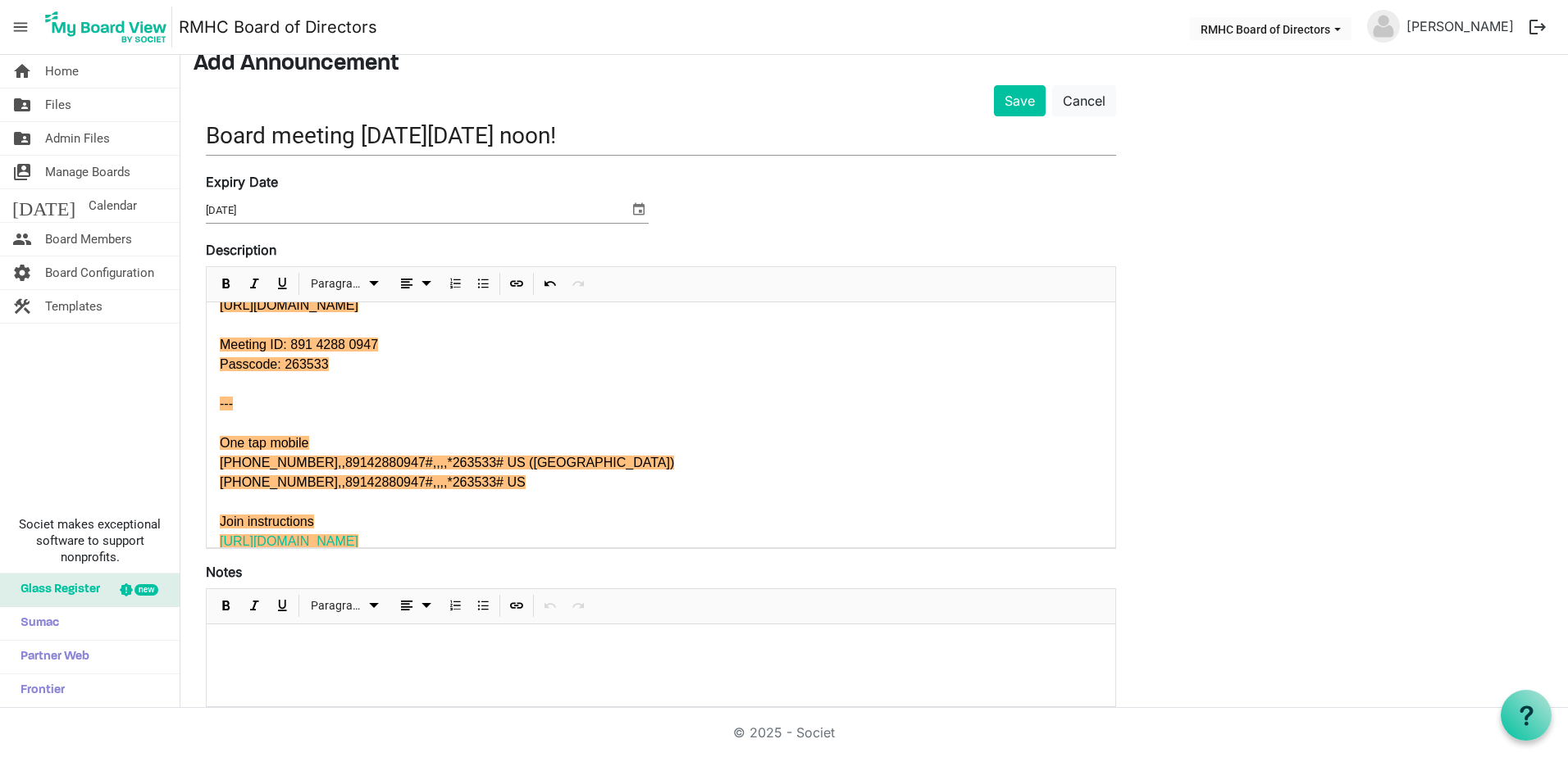
scroll to position [0, 0]
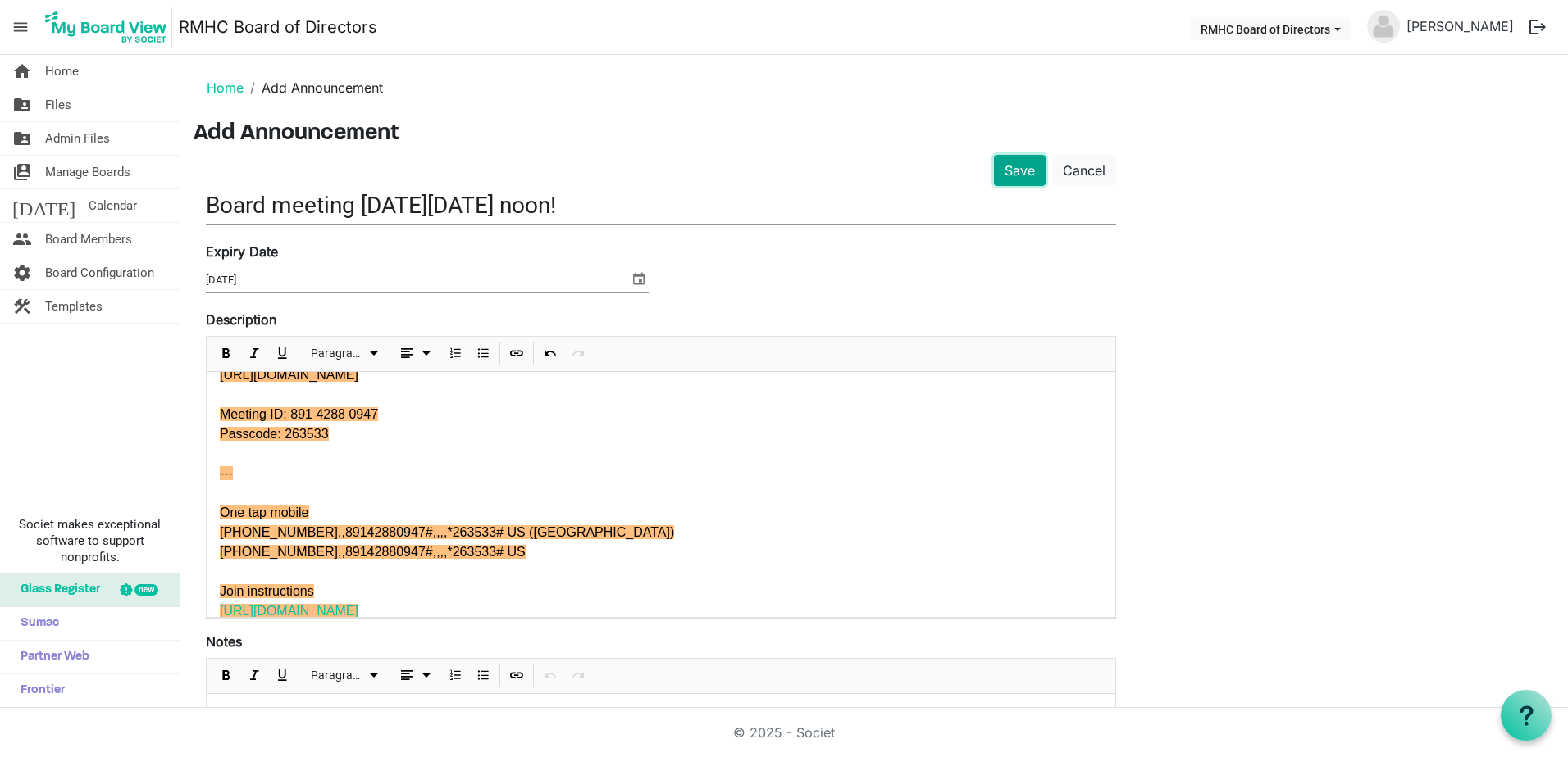
click at [1011, 169] on button "Save" at bounding box center [1019, 170] width 52 height 31
click at [1027, 164] on button "Save" at bounding box center [1019, 170] width 52 height 31
